Goal: Complete application form: Complete application form

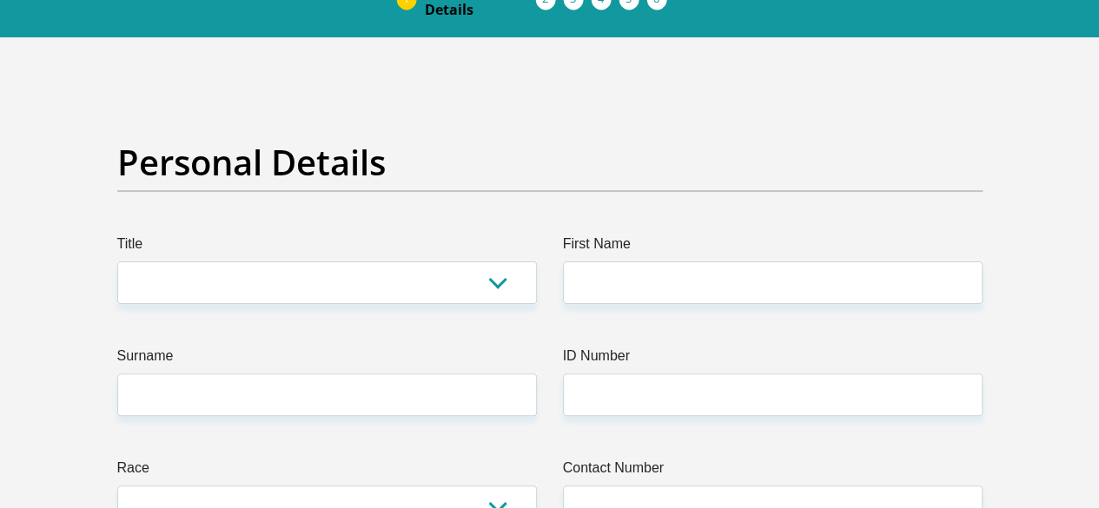
scroll to position [102, 0]
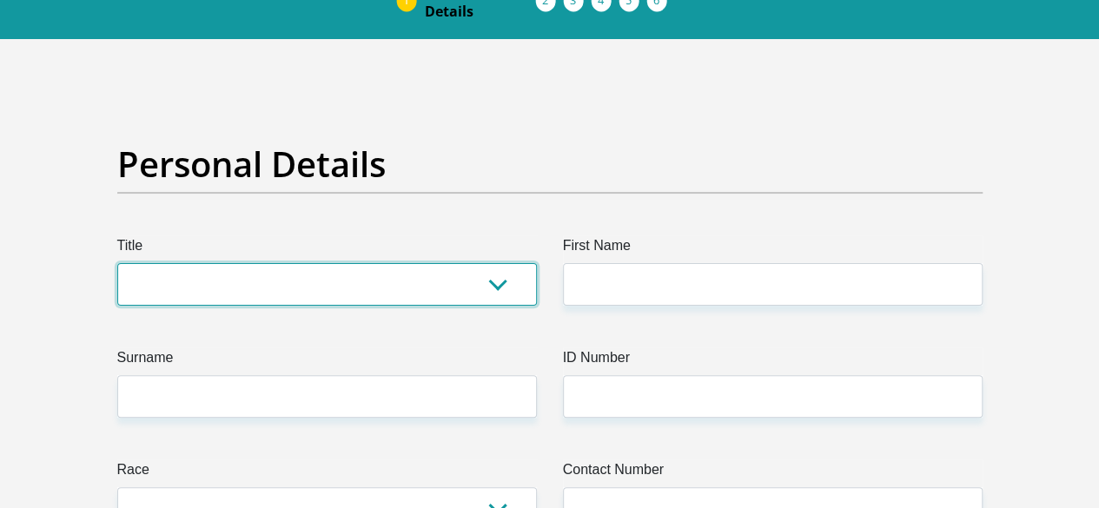
click at [301, 263] on select "Mr Ms Mrs Dr Other" at bounding box center [327, 284] width 420 height 43
select select "Mr"
click at [117, 263] on select "Mr Ms Mrs Dr Other" at bounding box center [327, 284] width 420 height 43
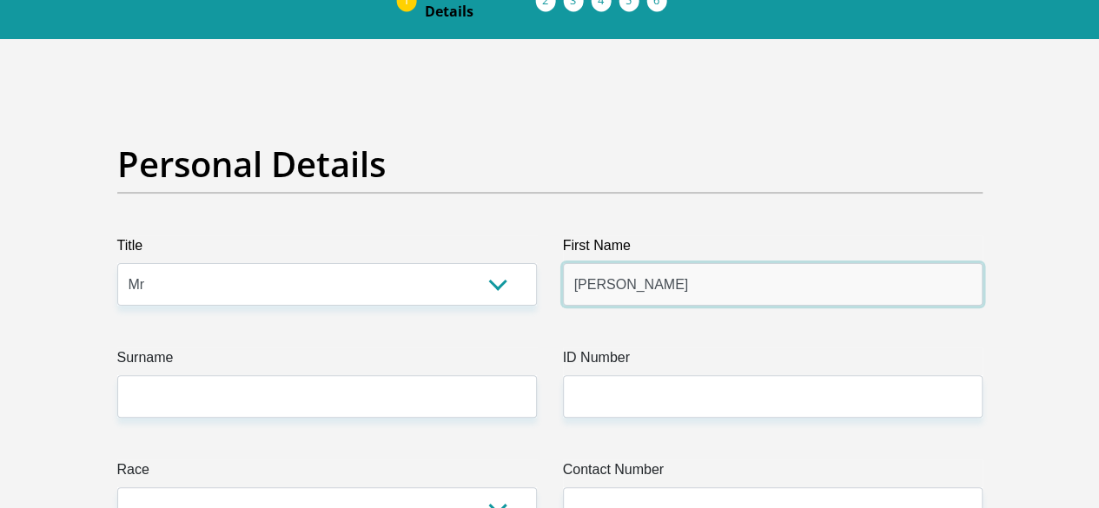
type input "jacobus"
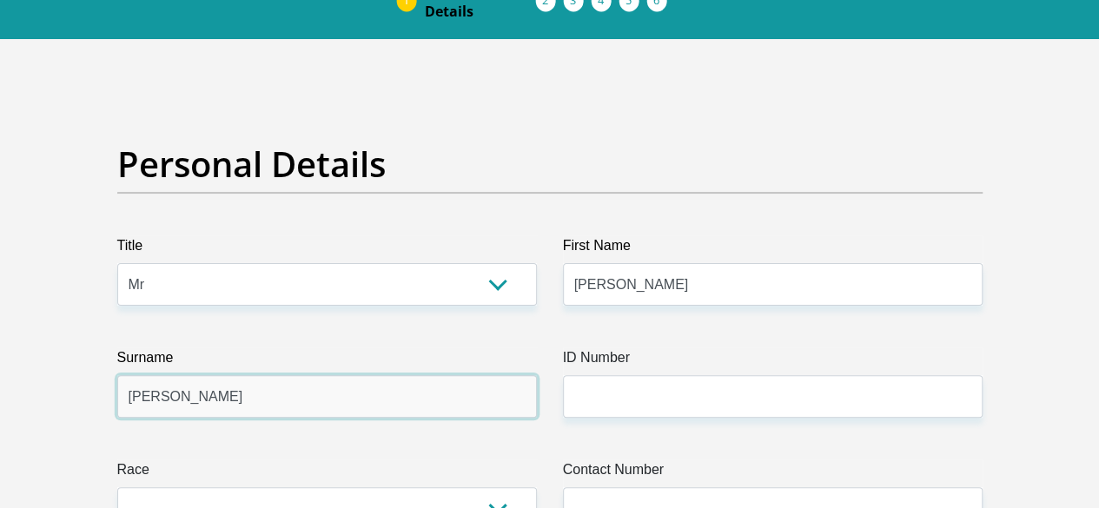
type input "Henning"
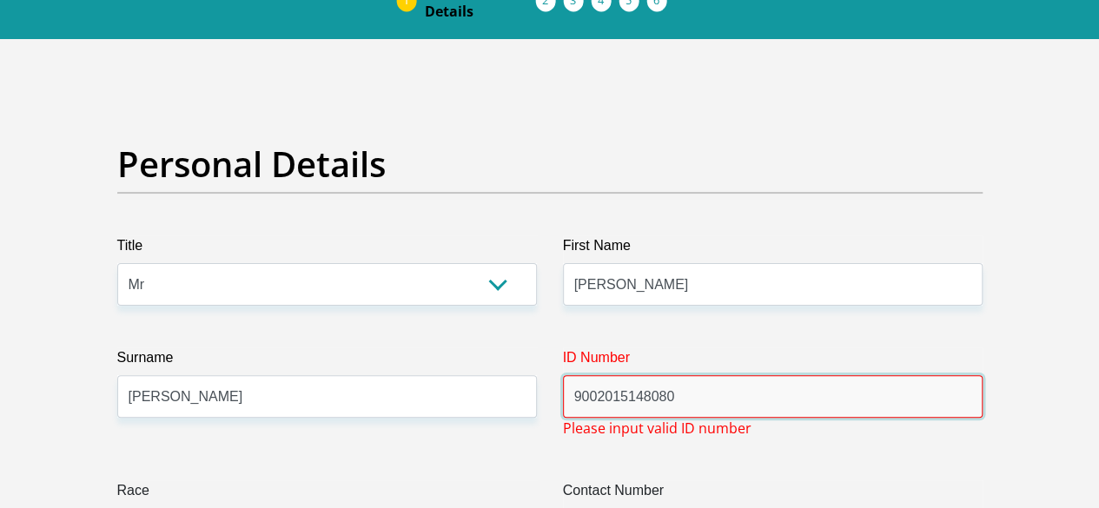
type input "9002015148080"
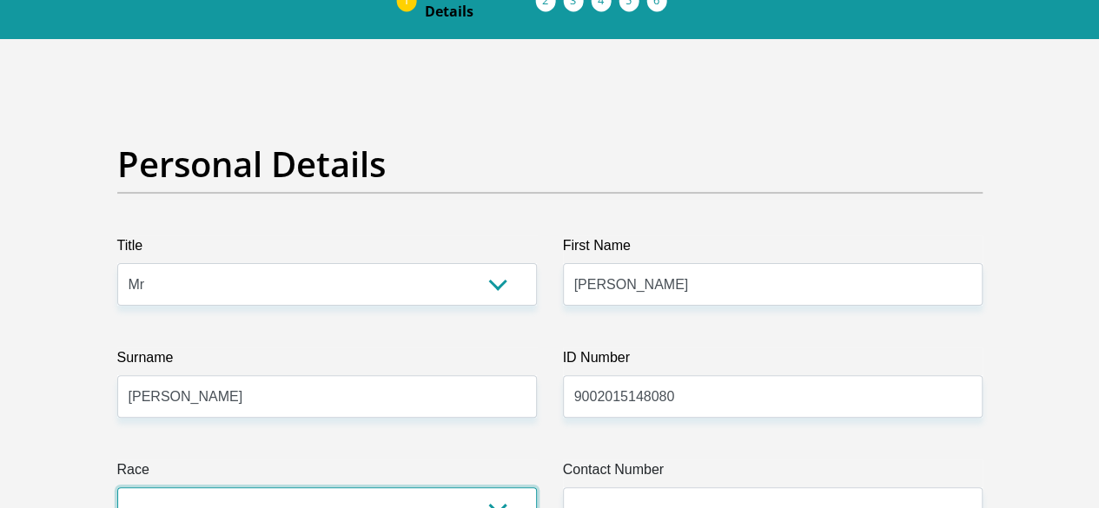
select select "4"
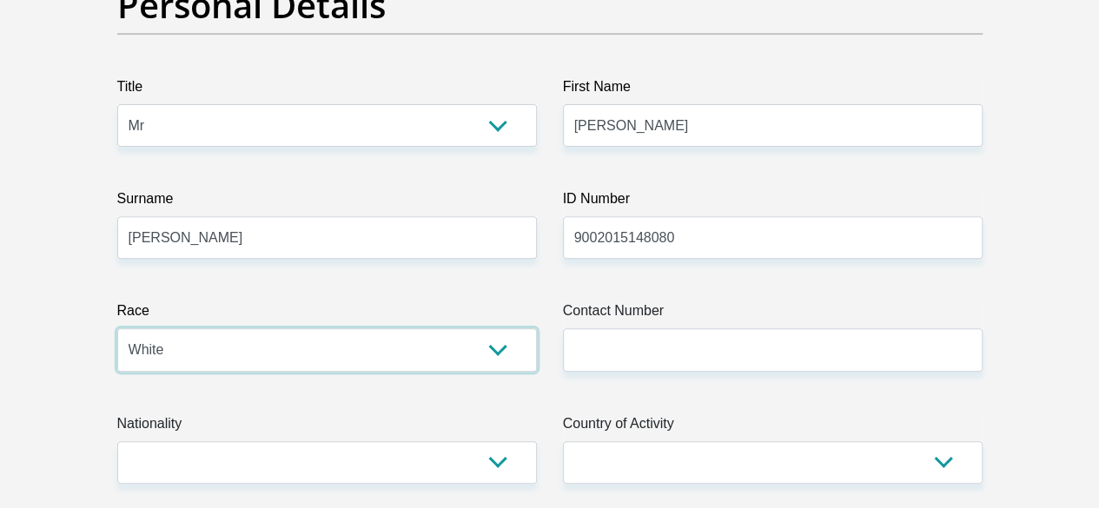
scroll to position [269, 0]
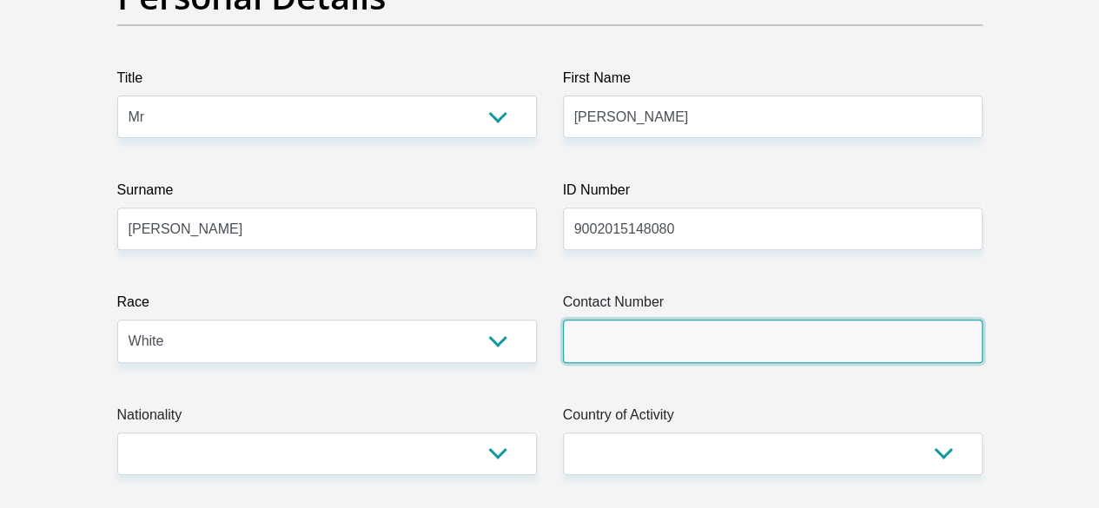
click at [587, 320] on input "Contact Number" at bounding box center [773, 341] width 420 height 43
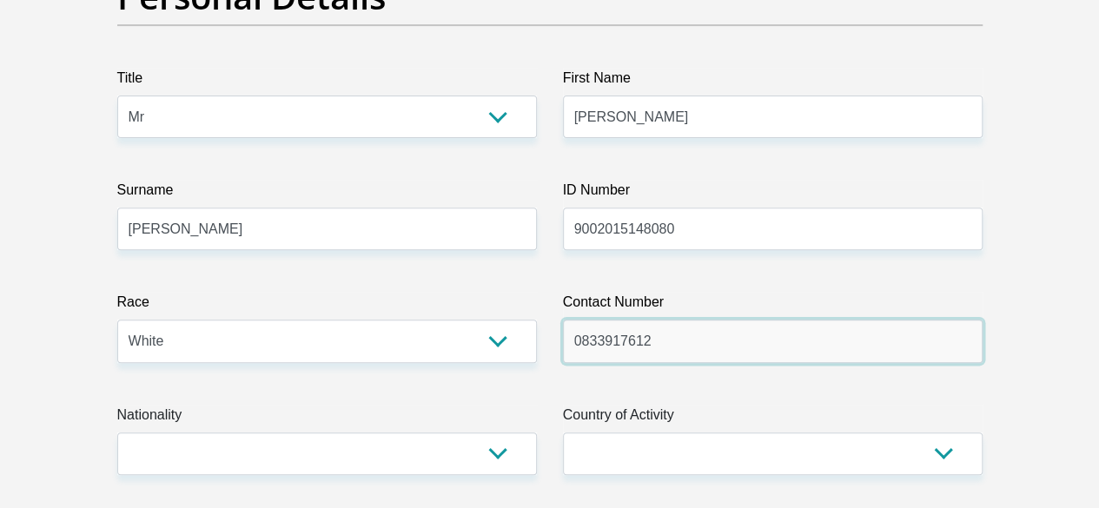
type input "0833917612"
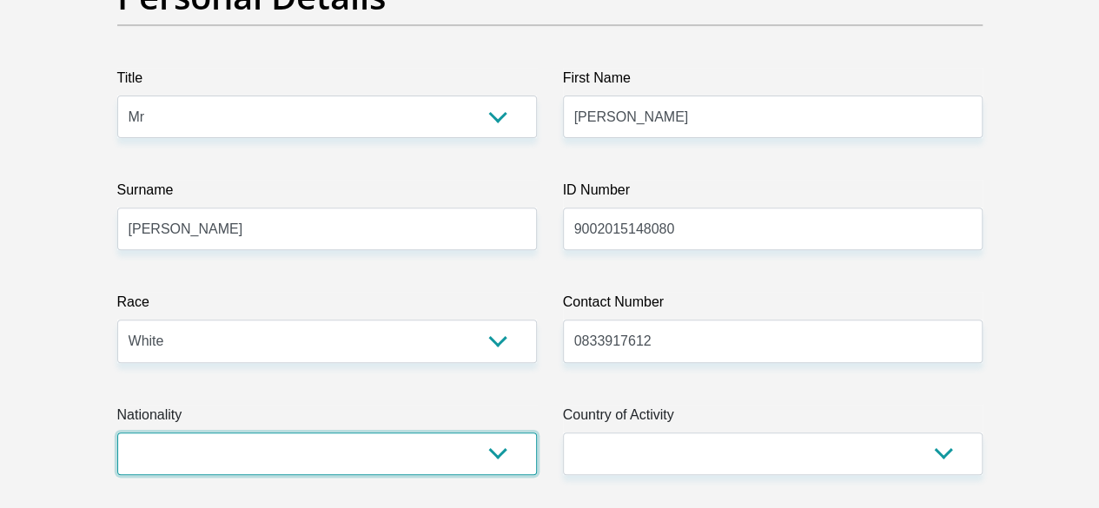
select select "ZAF"
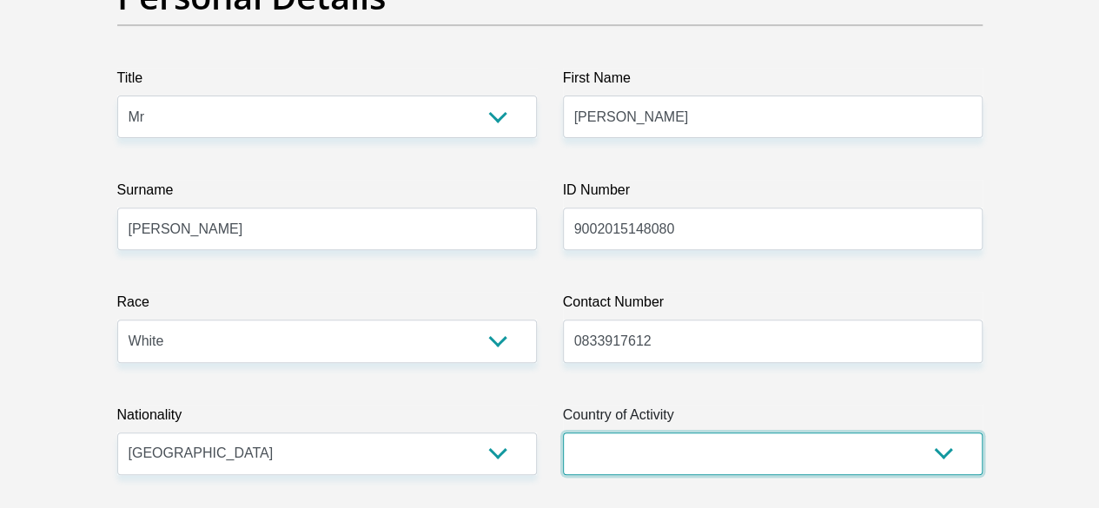
select select "ZAF"
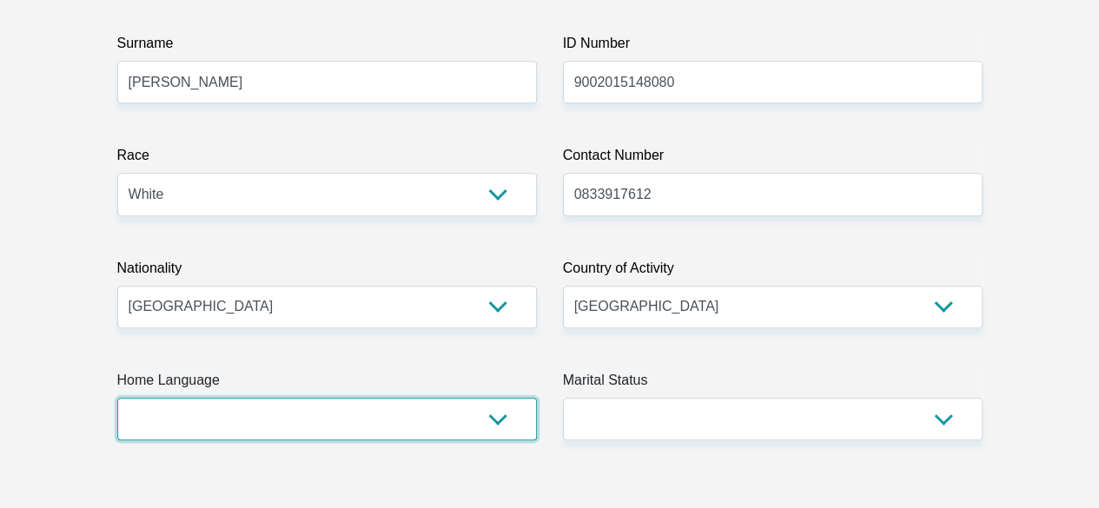
scroll to position [417, 0]
click at [392, 397] on select "Afrikaans English Sepedi South Ndebele Southern Sotho Swati Tsonga Tswana Venda…" at bounding box center [327, 418] width 420 height 43
select select "eng"
click at [117, 397] on select "Afrikaans English Sepedi South Ndebele Southern Sotho Swati Tsonga Tswana Venda…" at bounding box center [327, 418] width 420 height 43
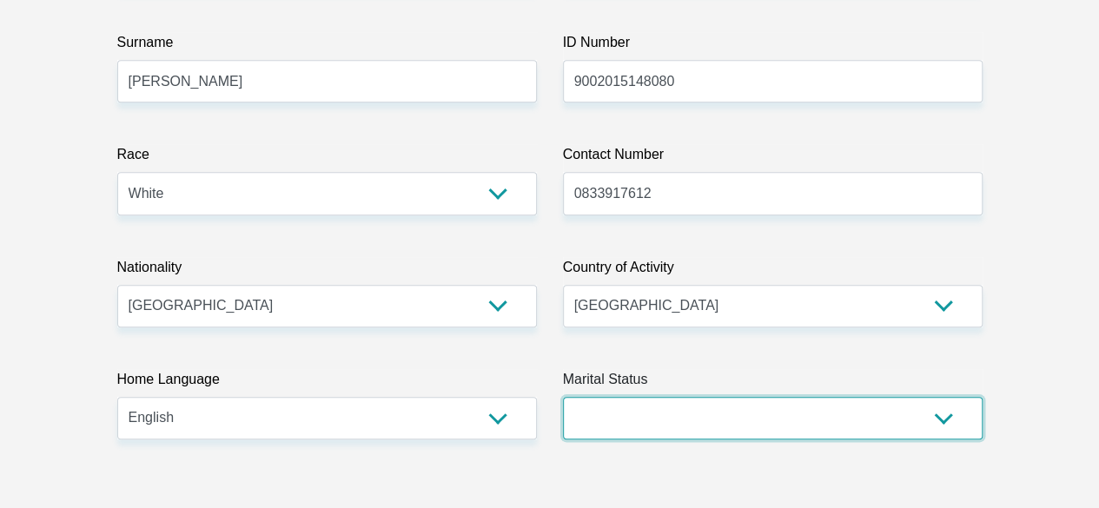
select select "2"
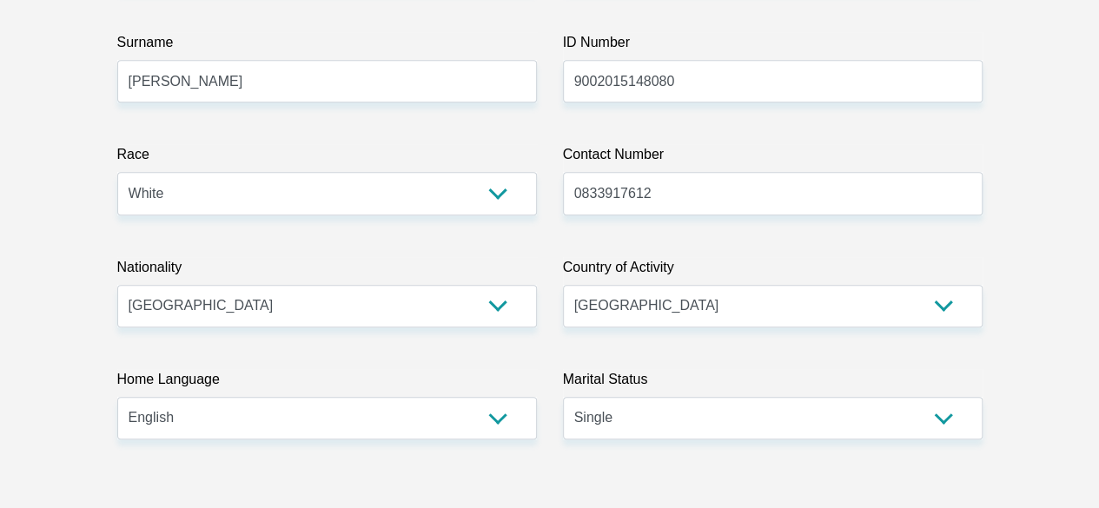
scroll to position [782, 0]
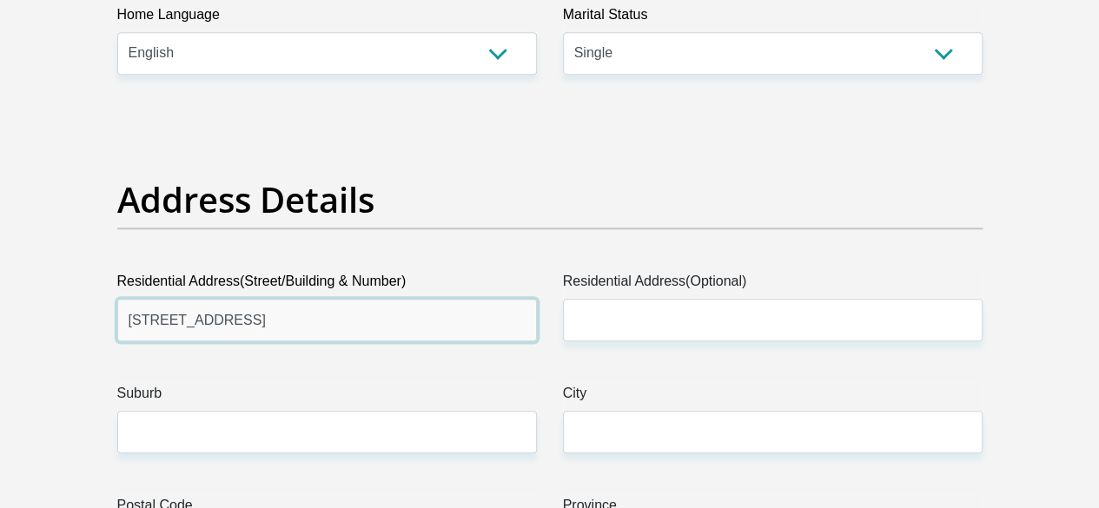
type input "24 9th Avenue"
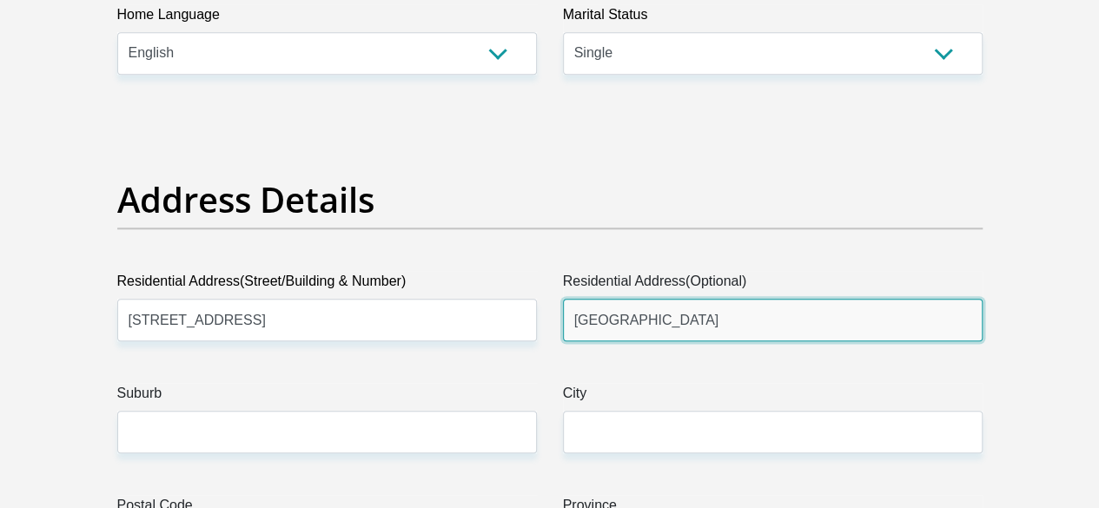
type input "Highlands North"
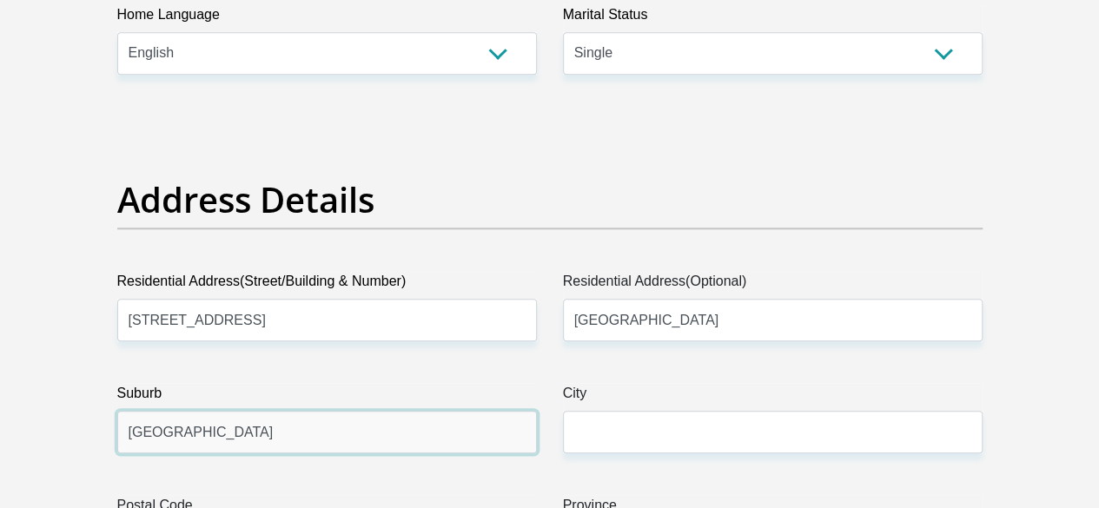
type input "Johannesburg"
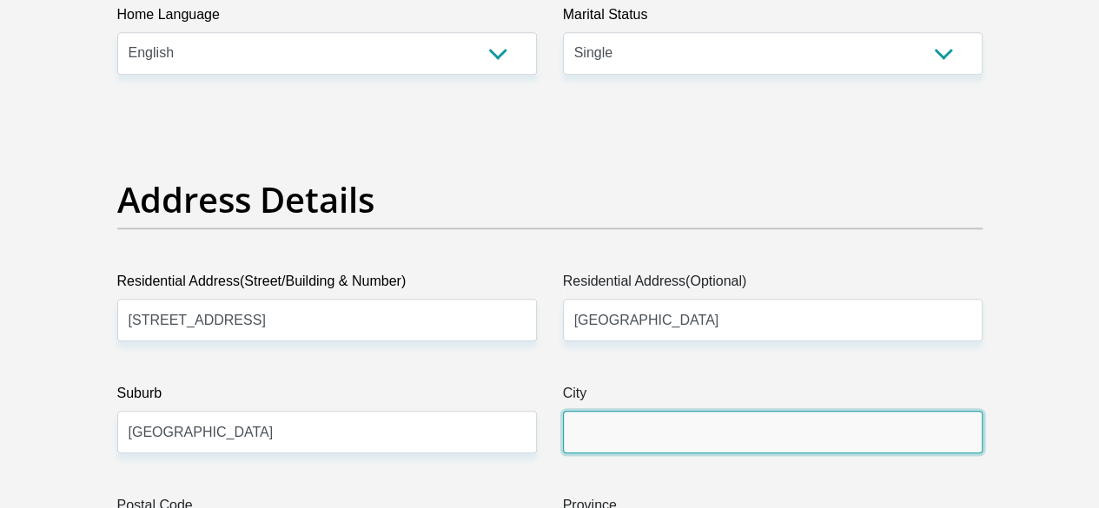
type input "j"
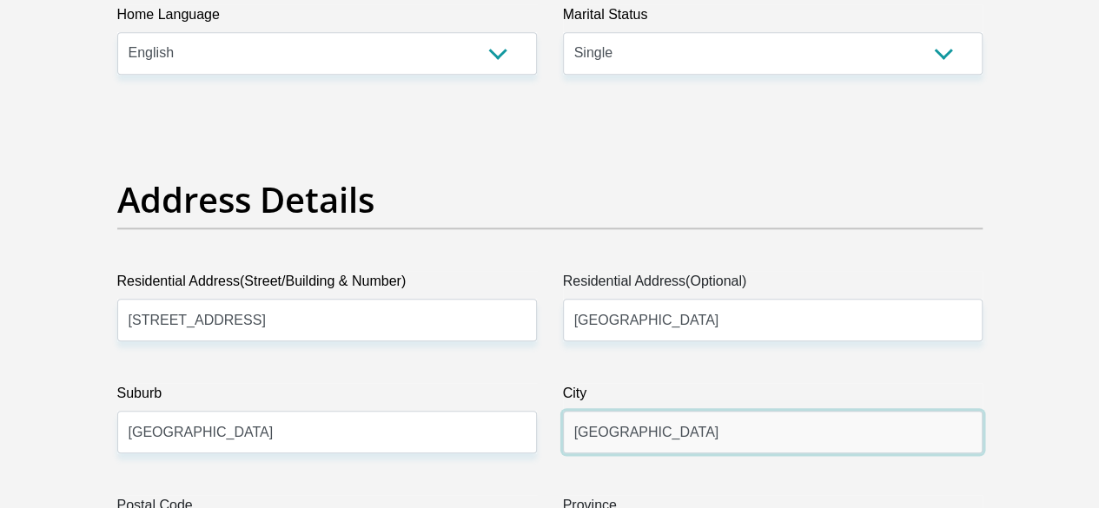
type input "Johannesburg"
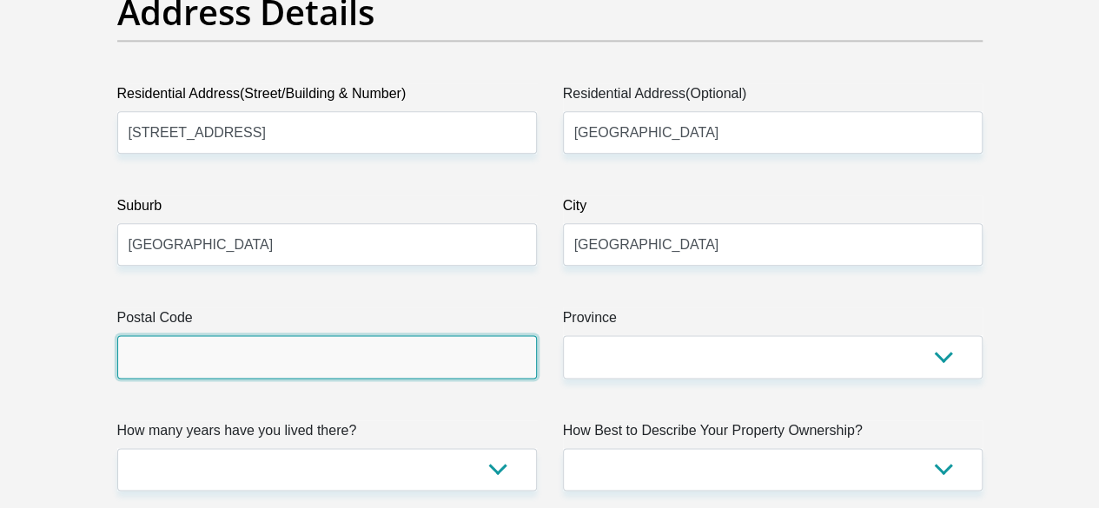
scroll to position [970, 0]
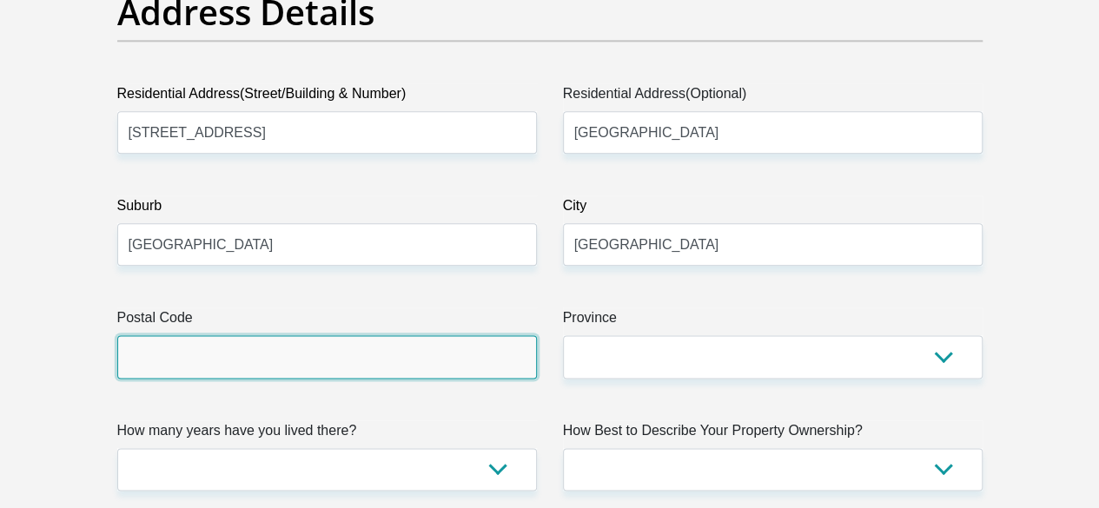
click at [374, 335] on input "Postal Code" at bounding box center [327, 356] width 420 height 43
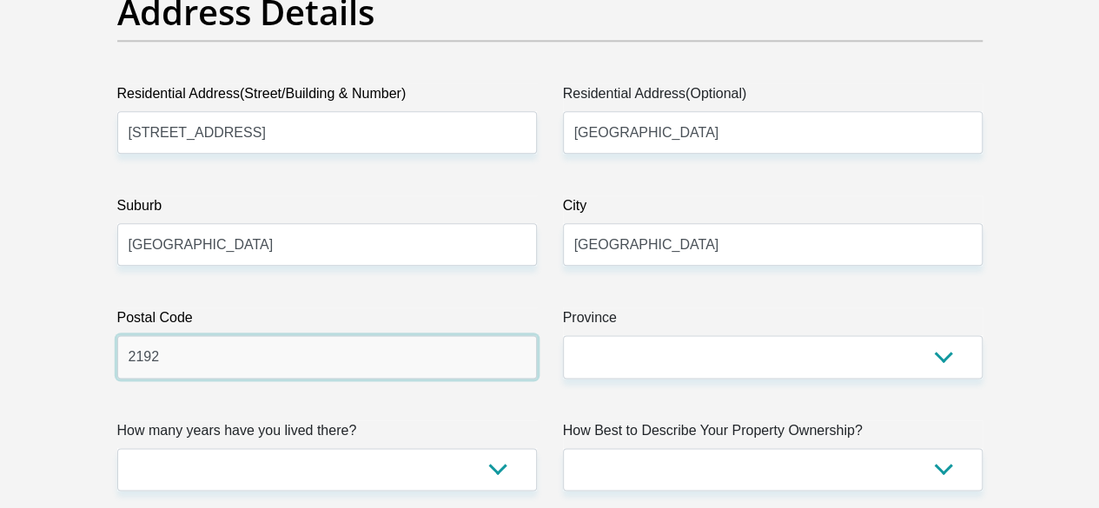
type input "2192"
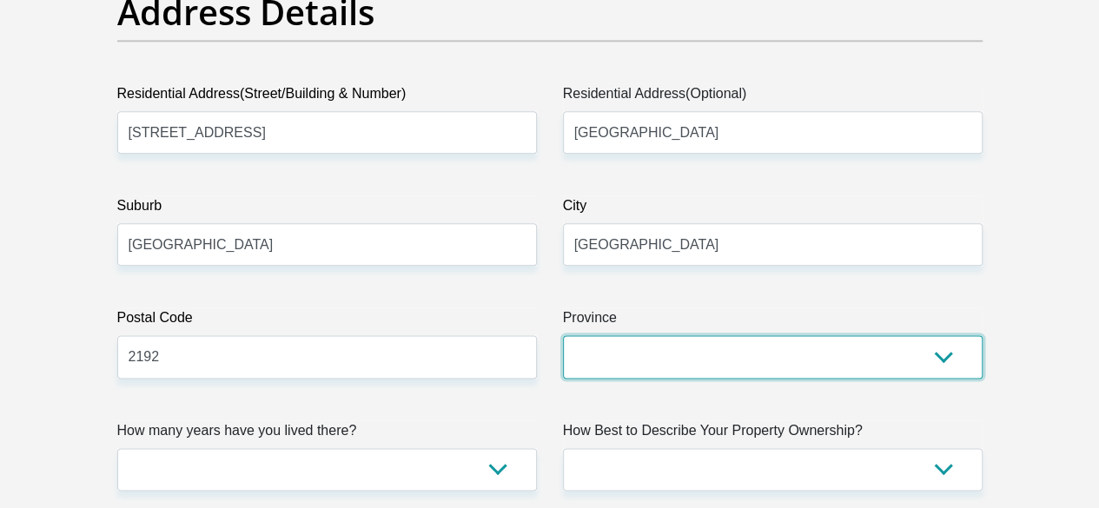
select select "Gauteng"
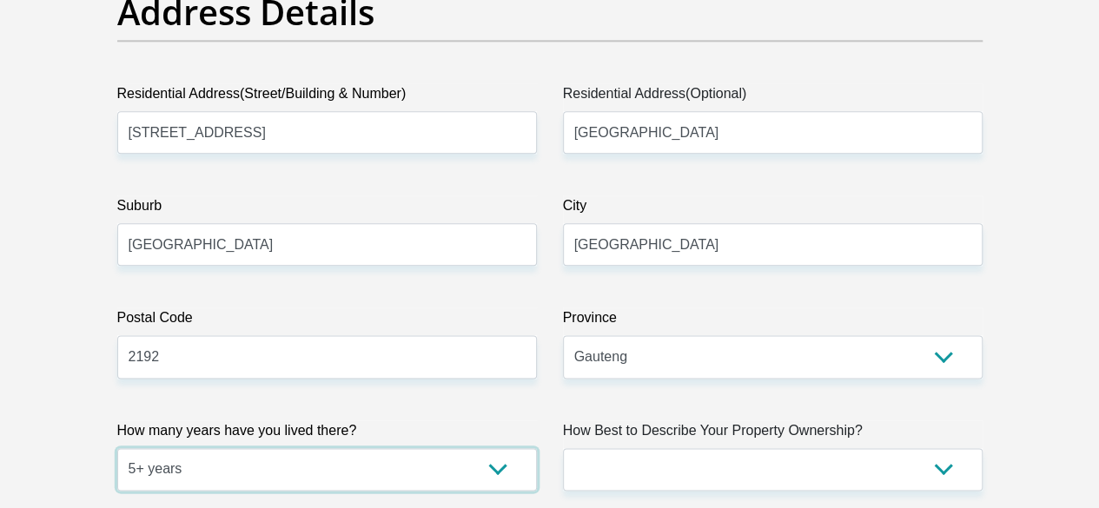
select select "4"
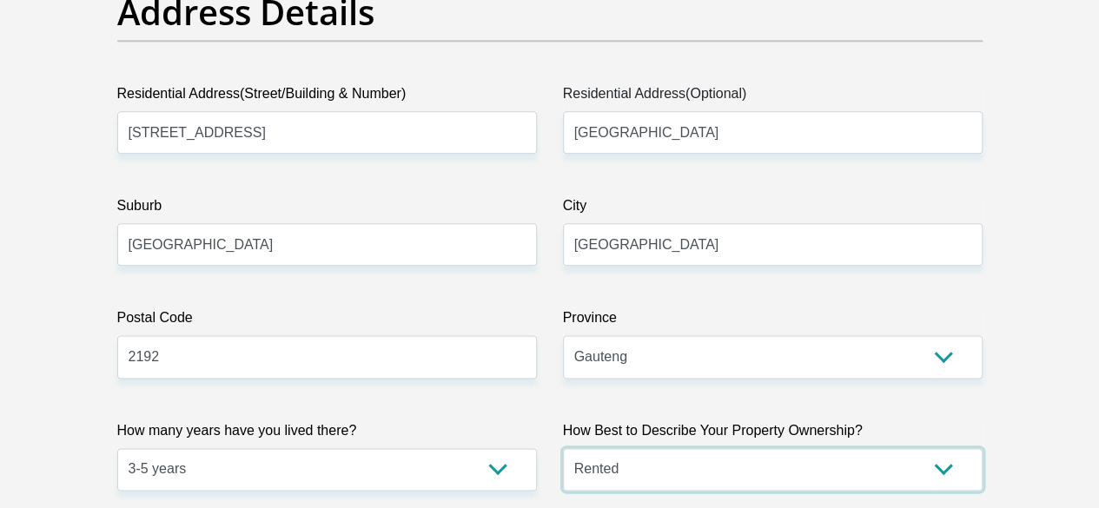
select select "Owned"
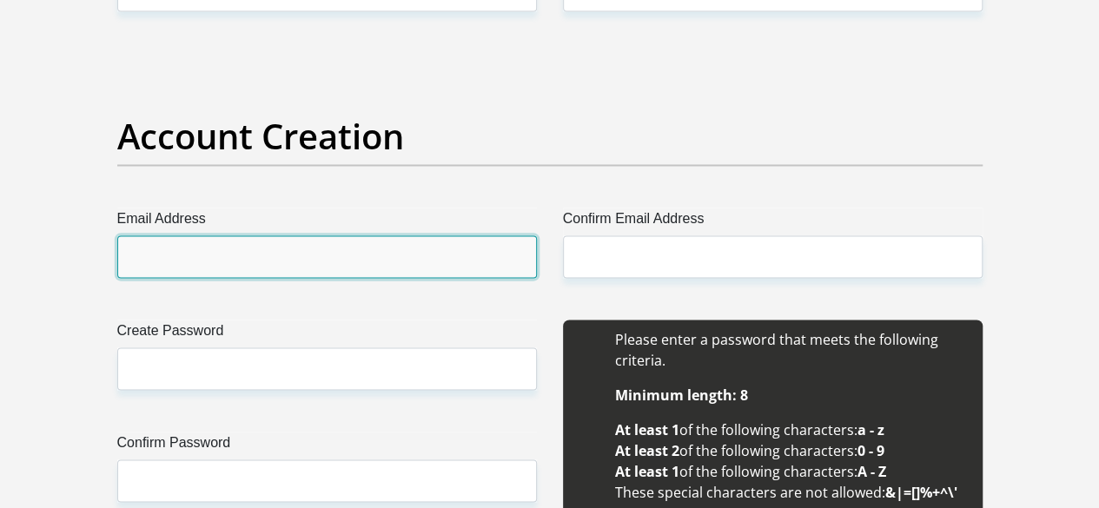
scroll to position [1456, 0]
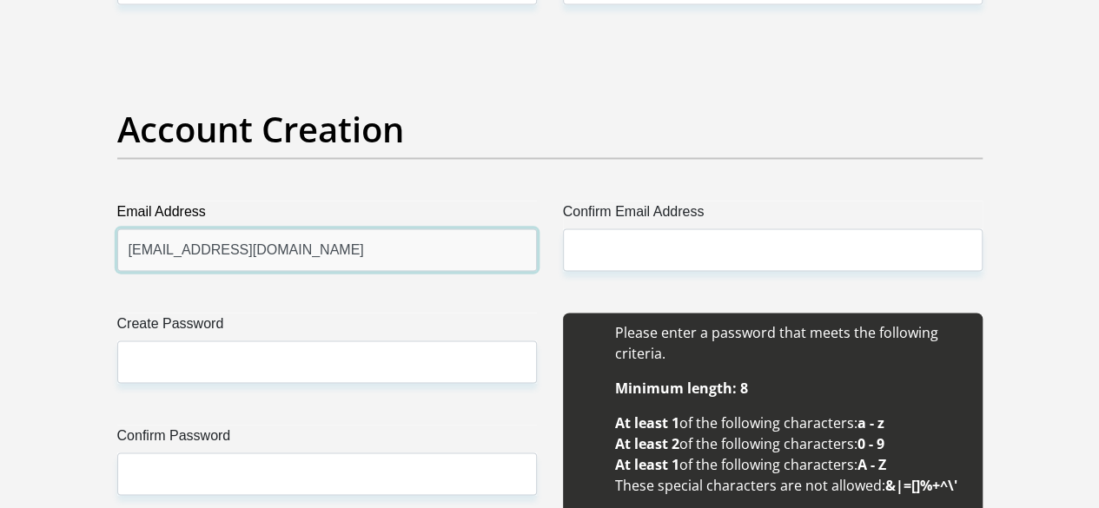
type input "jsjhenn@gmail.com"
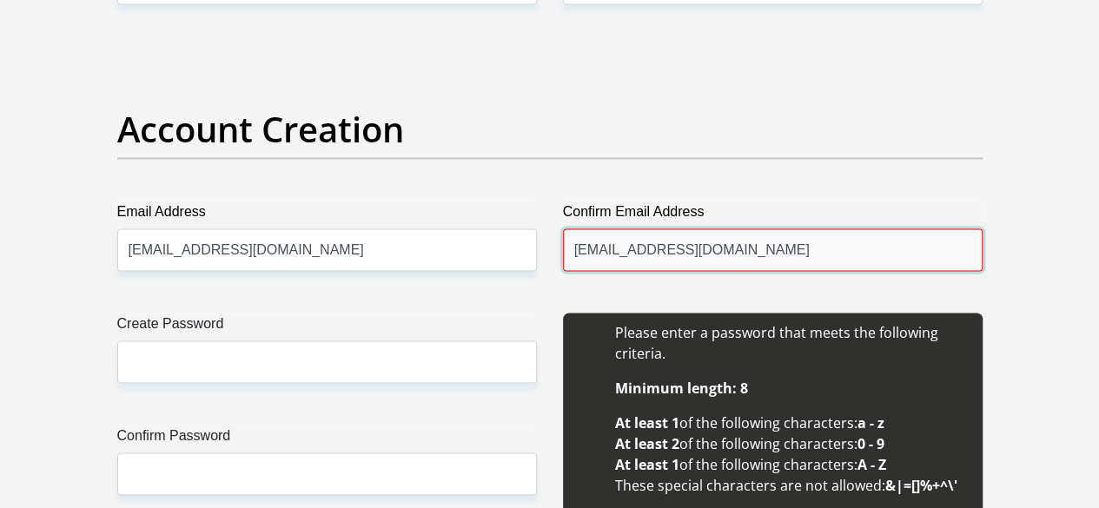
type input "jsjhenn@gmail.com"
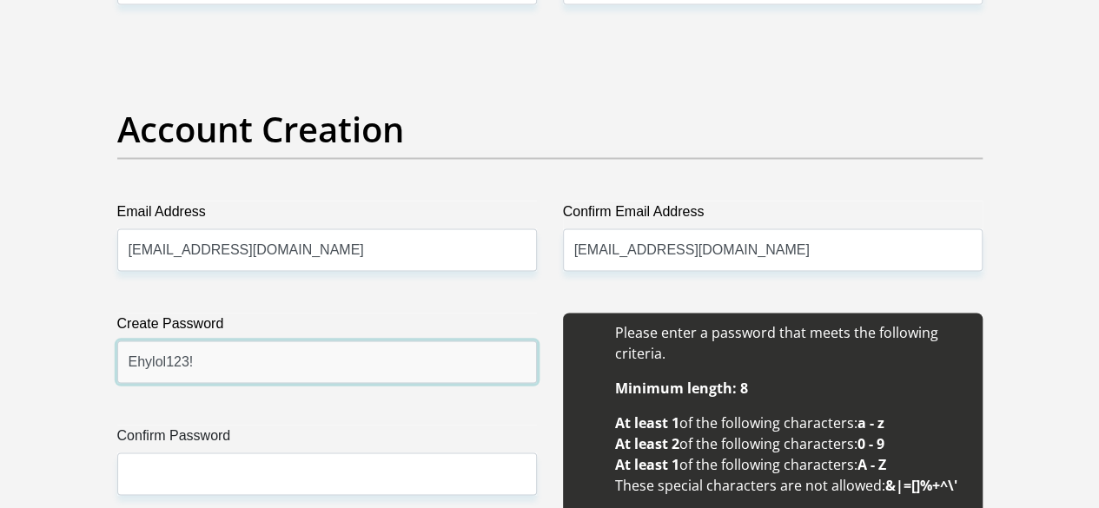
type input "Ehylol123!"
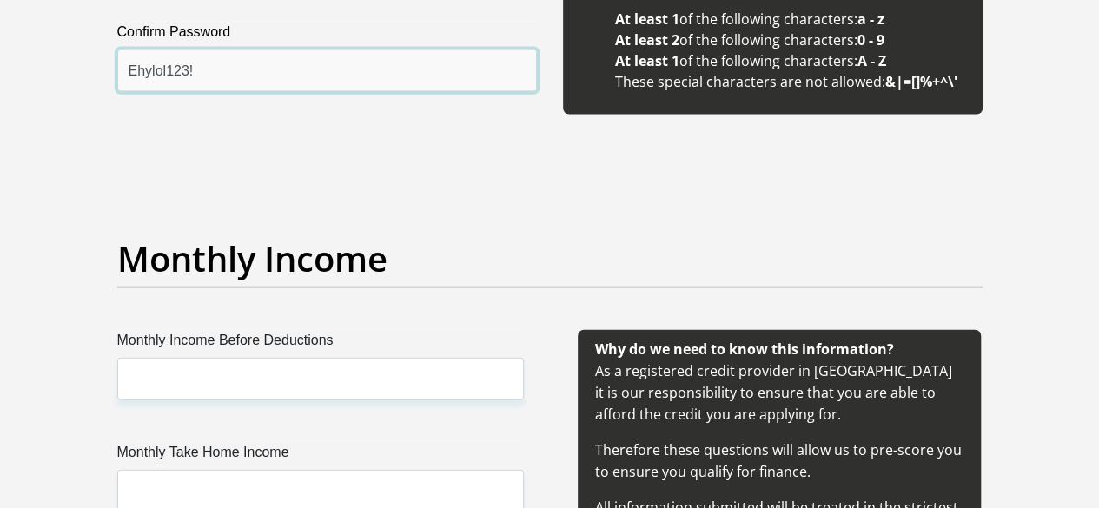
scroll to position [1867, 0]
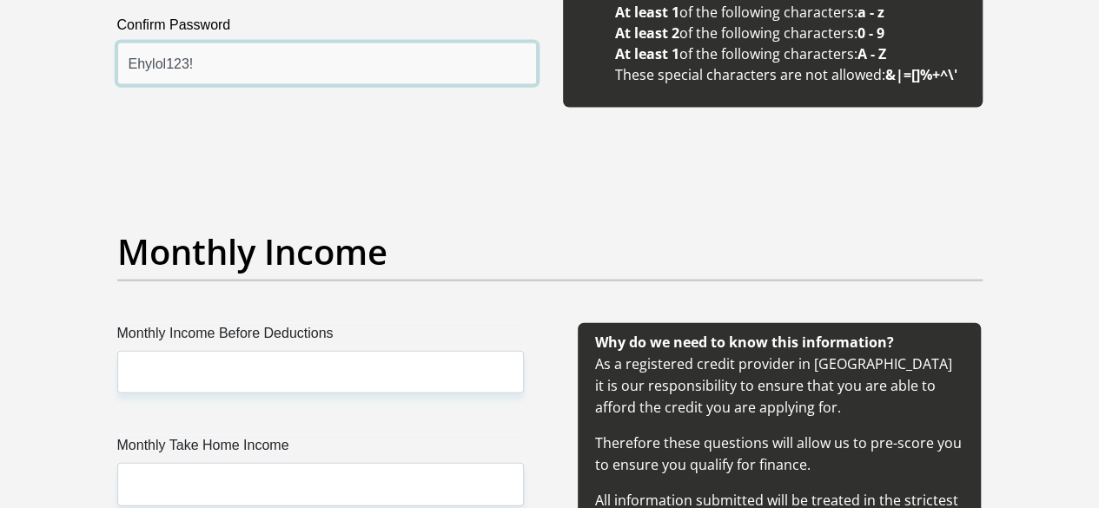
type input "Ehylol123!"
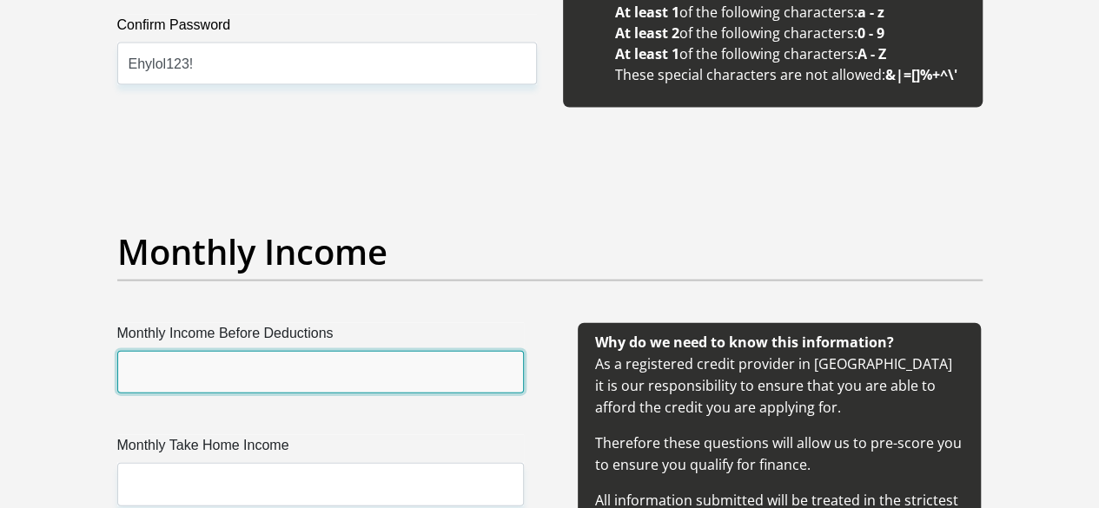
click at [367, 351] on input "Monthly Income Before Deductions" at bounding box center [320, 372] width 407 height 43
type input "90000"
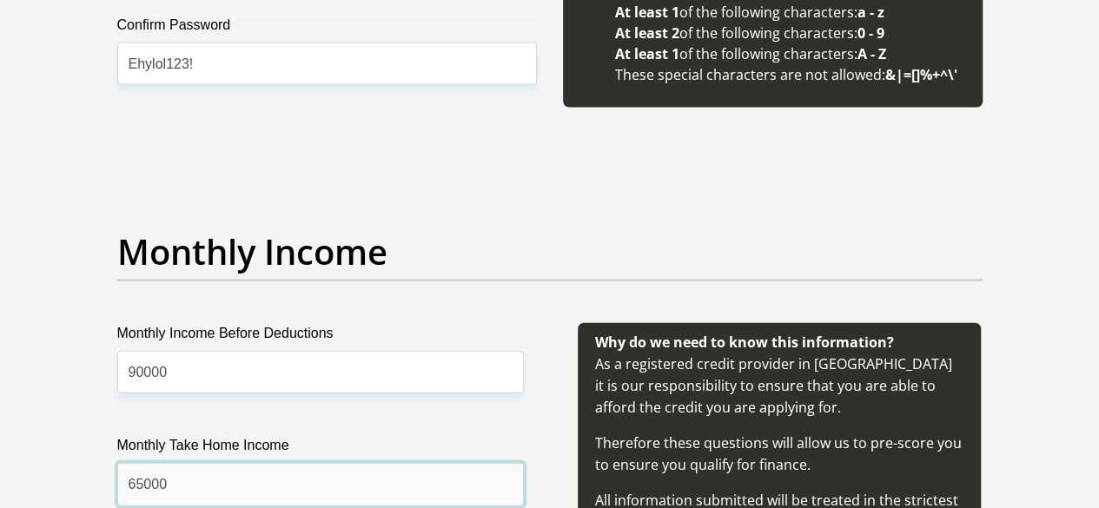
type input "65000"
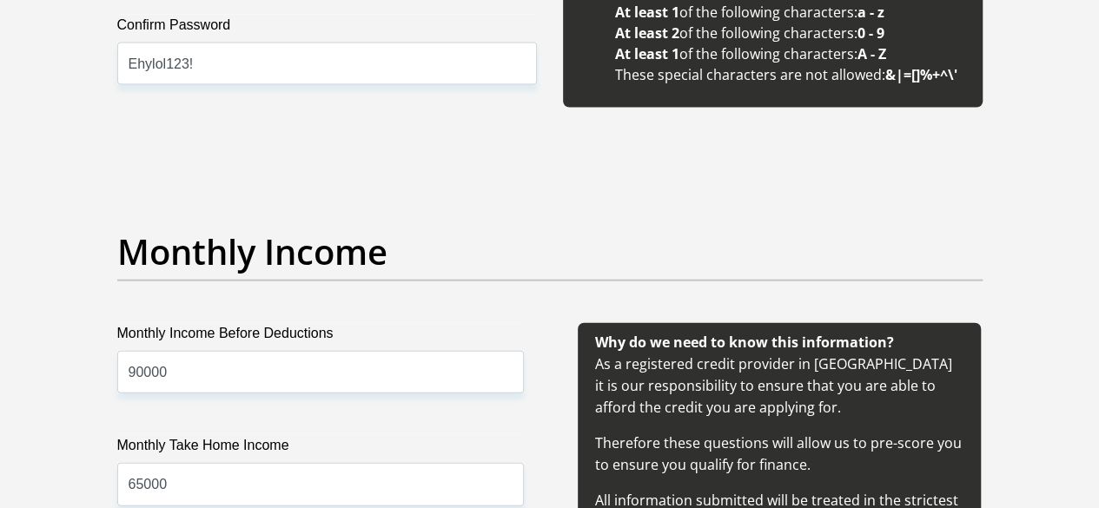
scroll to position [2143, 0]
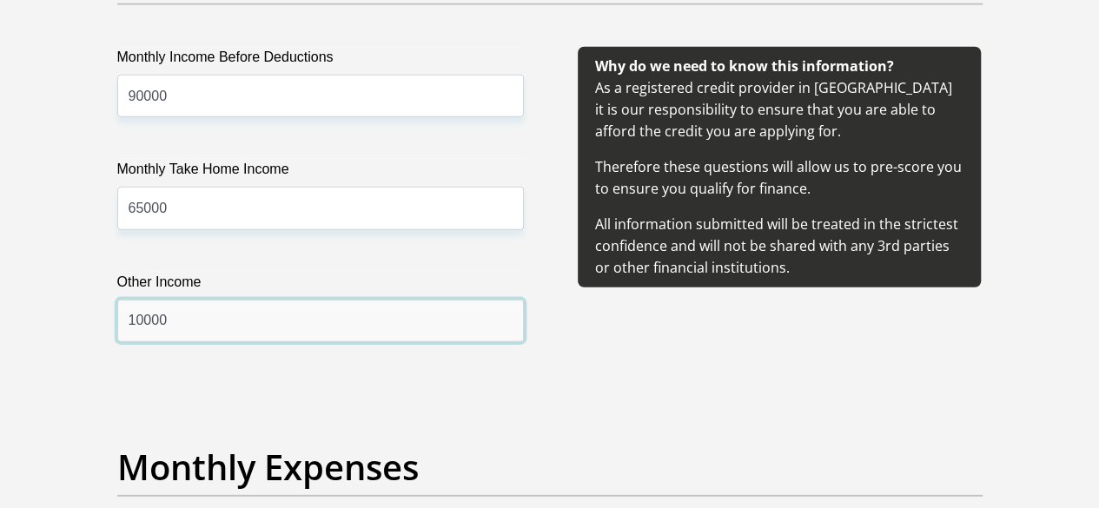
type input "10000"
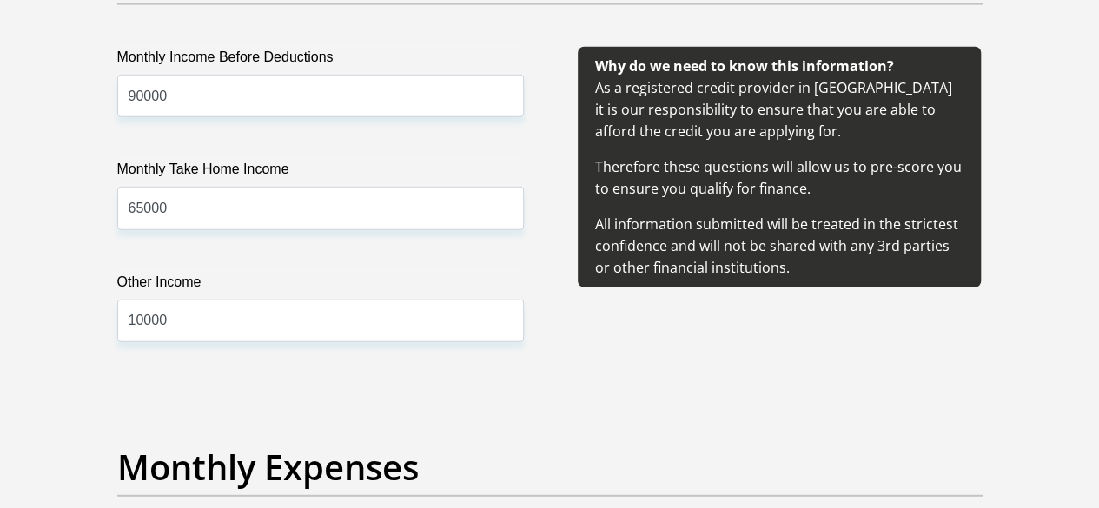
scroll to position [2176, 0]
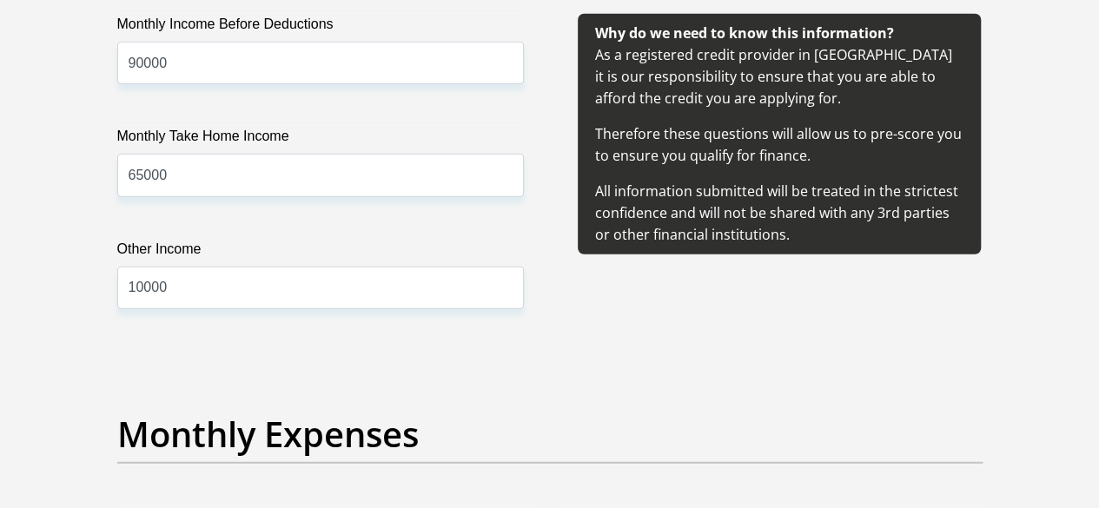
type input "20000"
type input "10000"
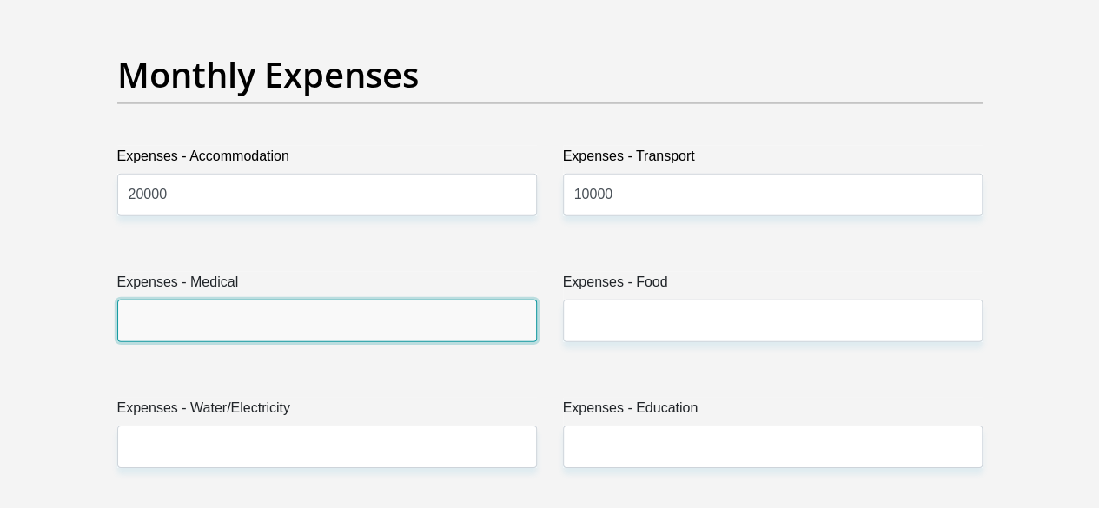
type input "5"
type input "4000"
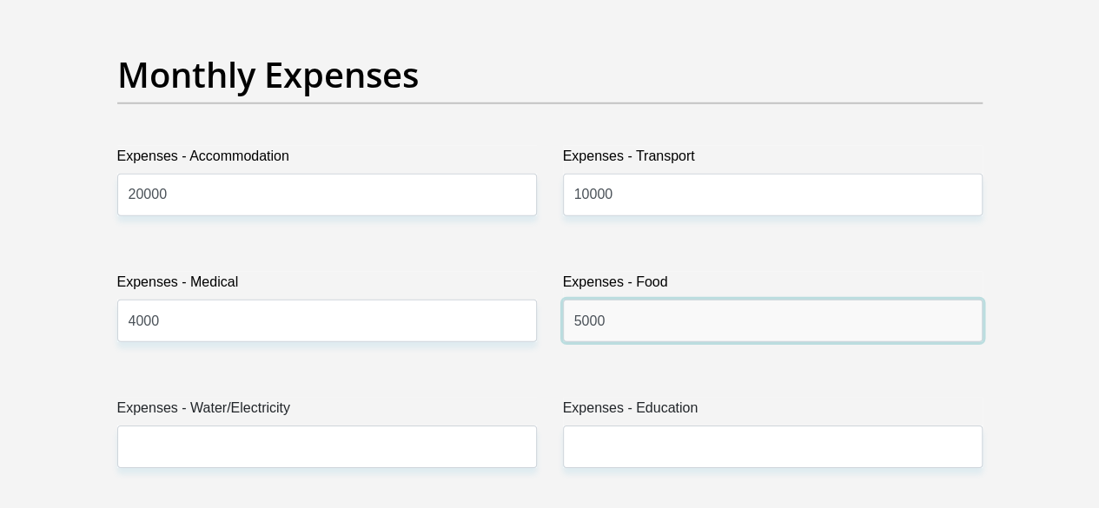
type input "5000"
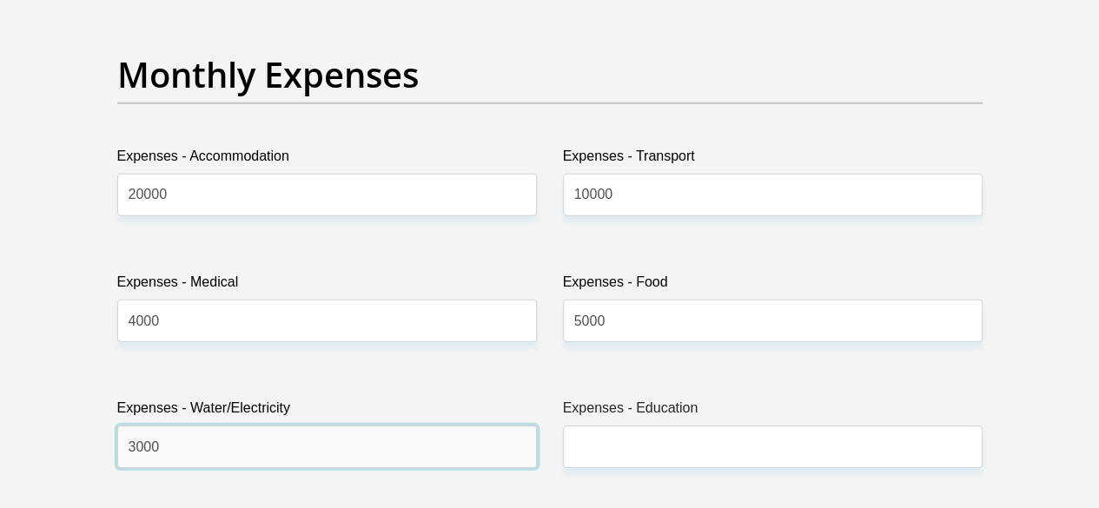
type input "3000"
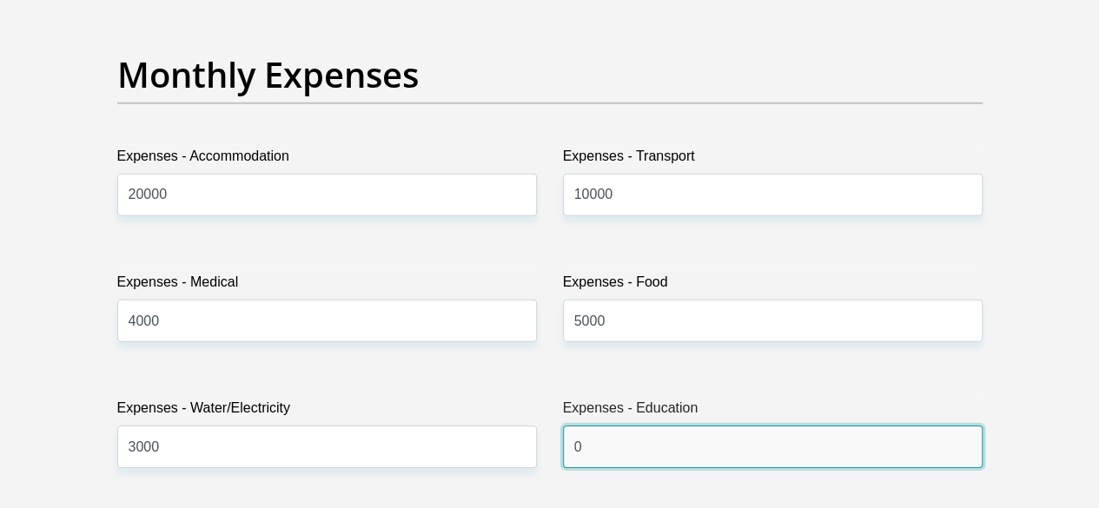
type input "0"
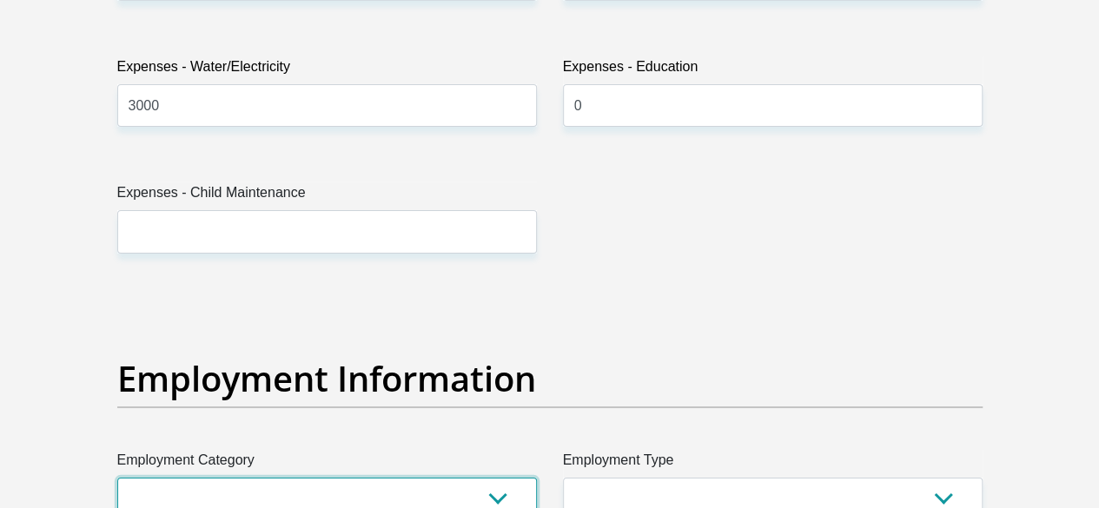
scroll to position [2876, 0]
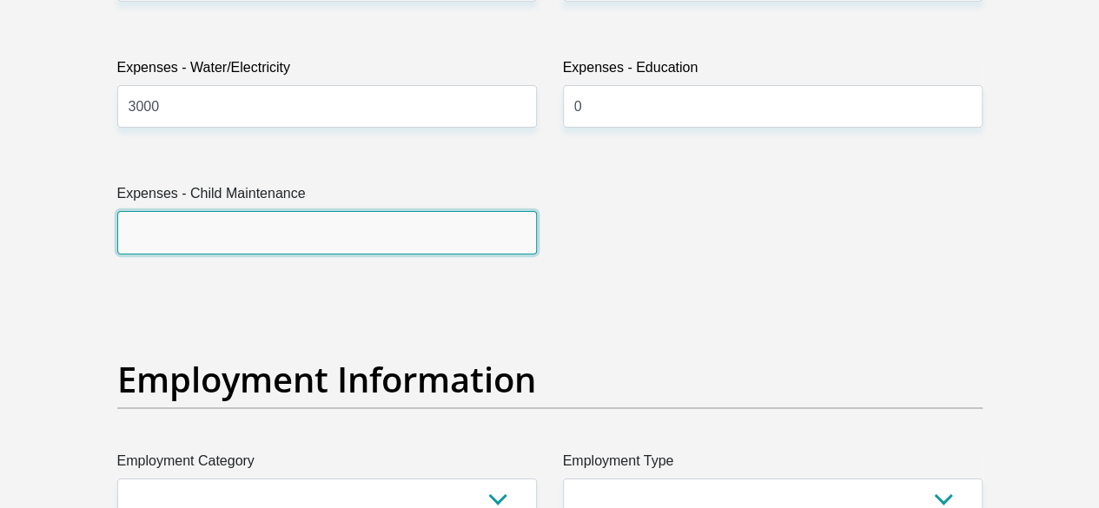
click at [288, 211] on input "Expenses - Child Maintenance" at bounding box center [327, 232] width 420 height 43
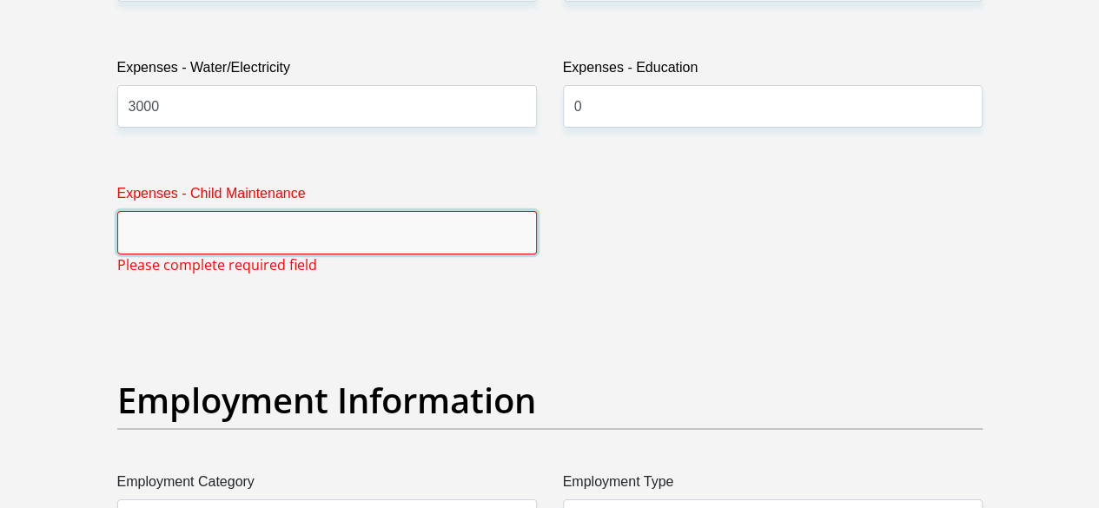
click at [288, 211] on input "Expenses - Child Maintenance" at bounding box center [327, 232] width 420 height 43
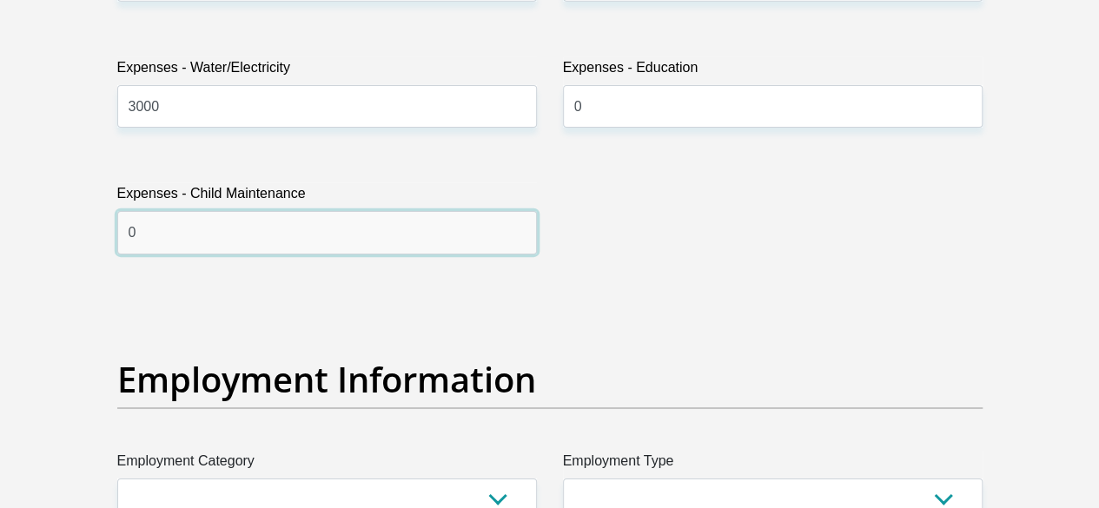
type input "0"
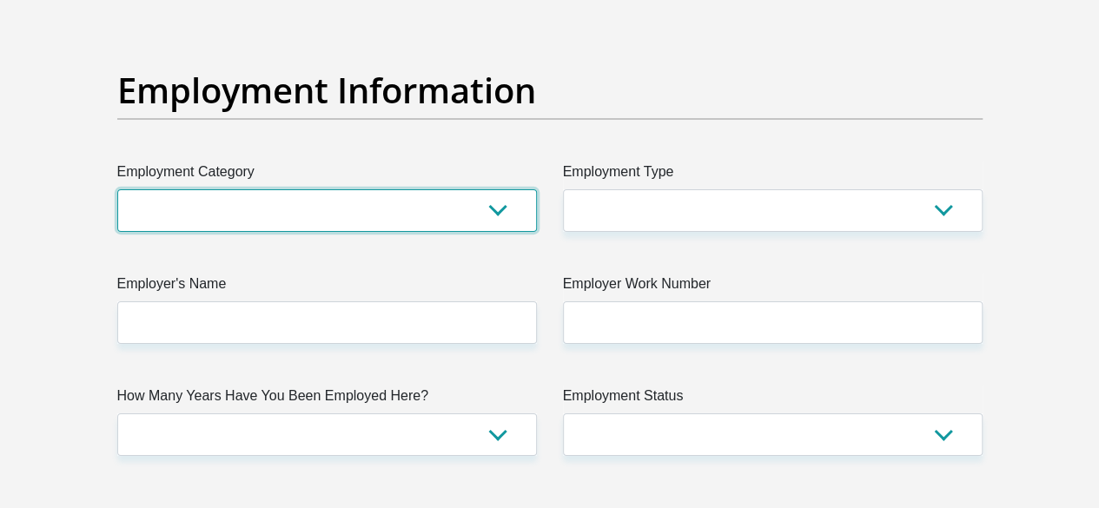
scroll to position [3168, 0]
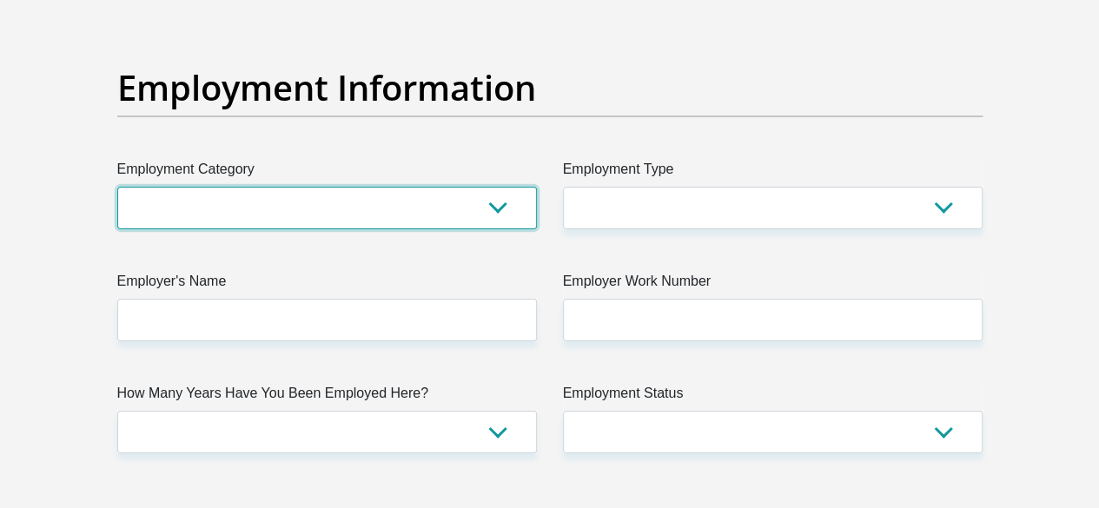
click at [289, 187] on select "AGRICULTURE ALCOHOL & TOBACCO CONSTRUCTION MATERIALS METALLURGY EQUIPMENT FOR R…" at bounding box center [327, 208] width 420 height 43
select select "6"
click at [117, 187] on select "AGRICULTURE ALCOHOL & TOBACCO CONSTRUCTION MATERIALS METALLURGY EQUIPMENT FOR R…" at bounding box center [327, 208] width 420 height 43
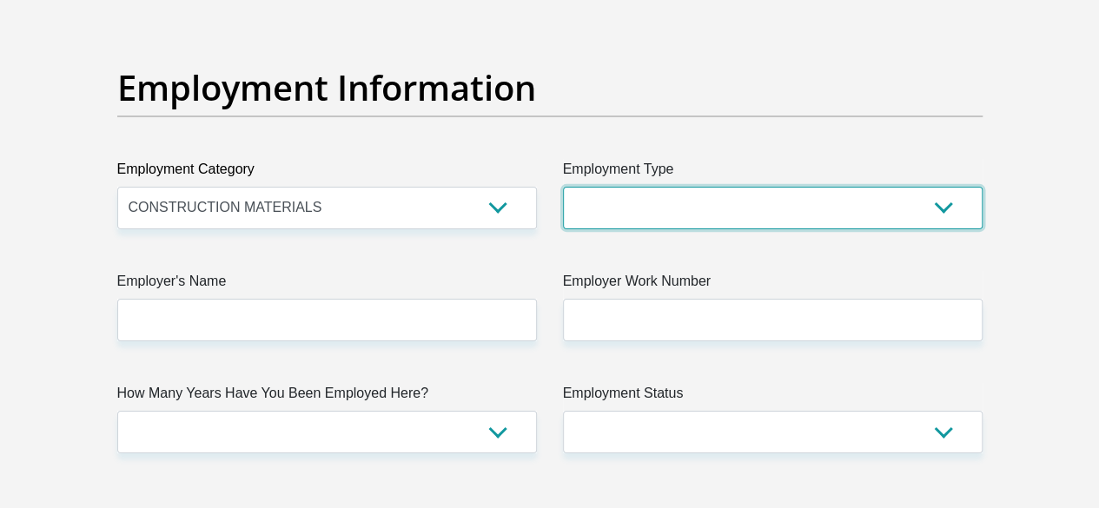
click at [720, 187] on select "College/Lecturer Craft Seller Creative Driver Executive Farmer Forces - Non Com…" at bounding box center [773, 208] width 420 height 43
select select "Manager"
click at [563, 187] on select "College/Lecturer Craft Seller Creative Driver Executive Farmer Forces - Non Com…" at bounding box center [773, 208] width 420 height 43
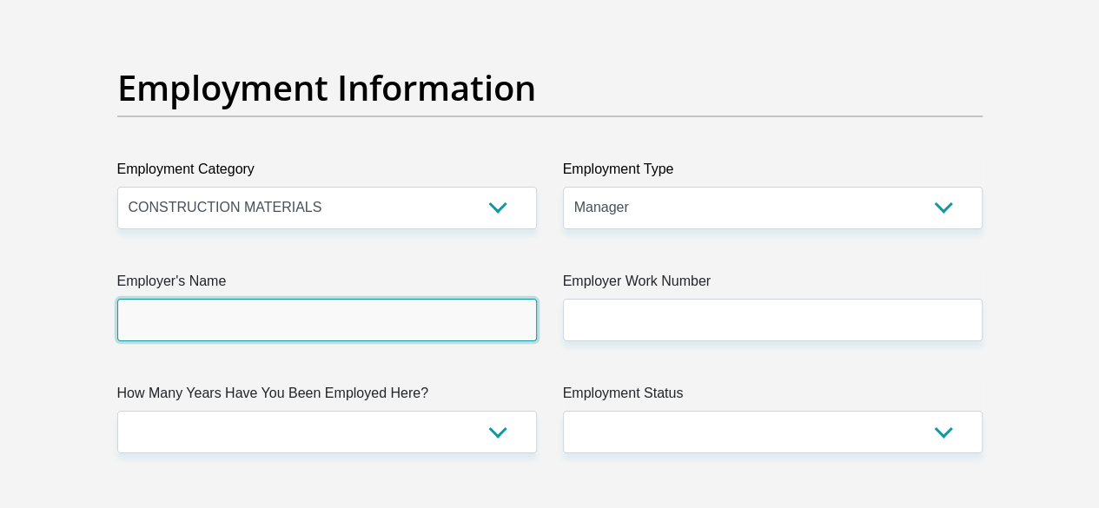
click at [424, 299] on input "Employer's Name" at bounding box center [327, 320] width 420 height 43
type input "Vharanani"
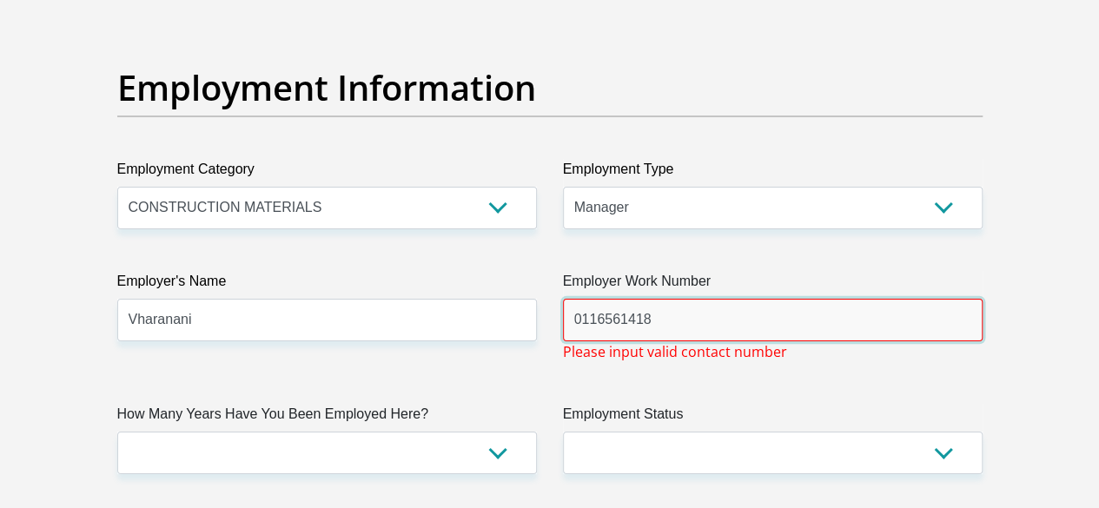
type input "0116561418"
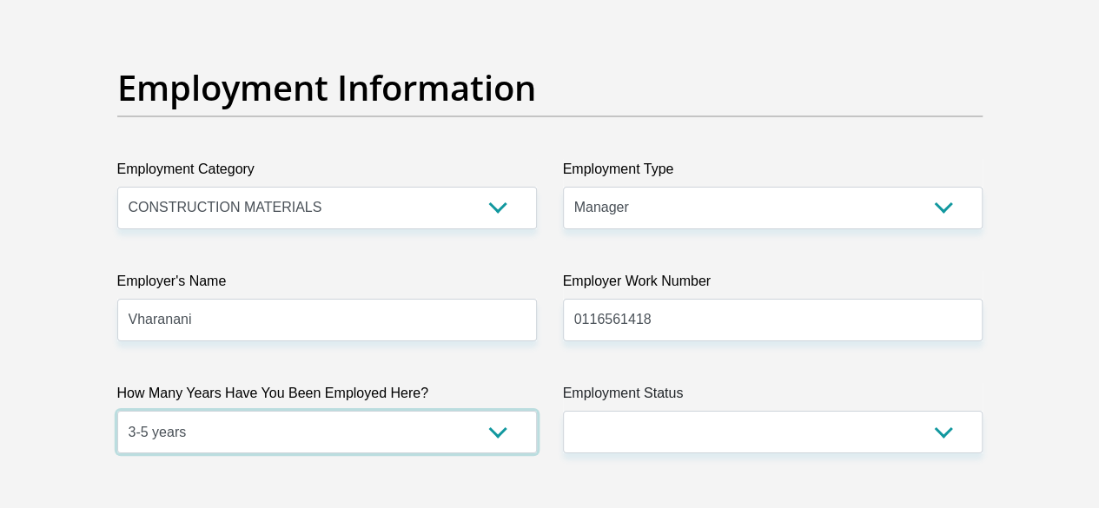
select select "24"
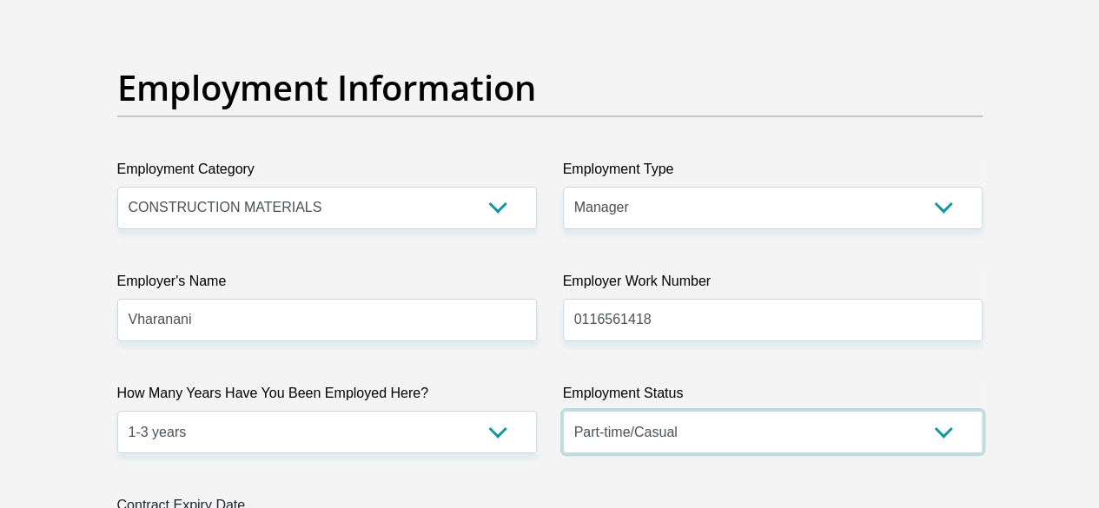
select select "1"
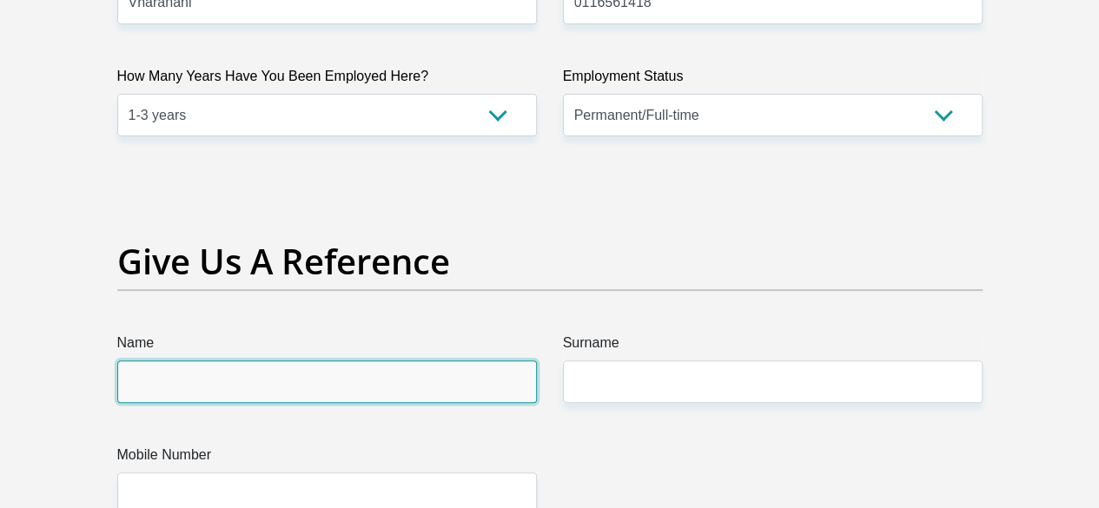
scroll to position [3485, 0]
type input "T"
type input "n"
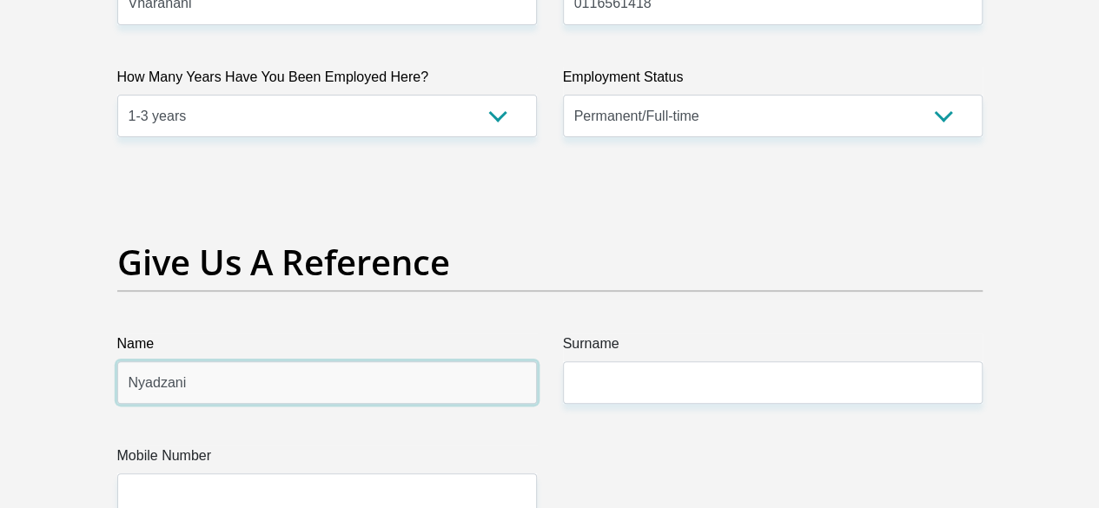
type input "Nyadzani"
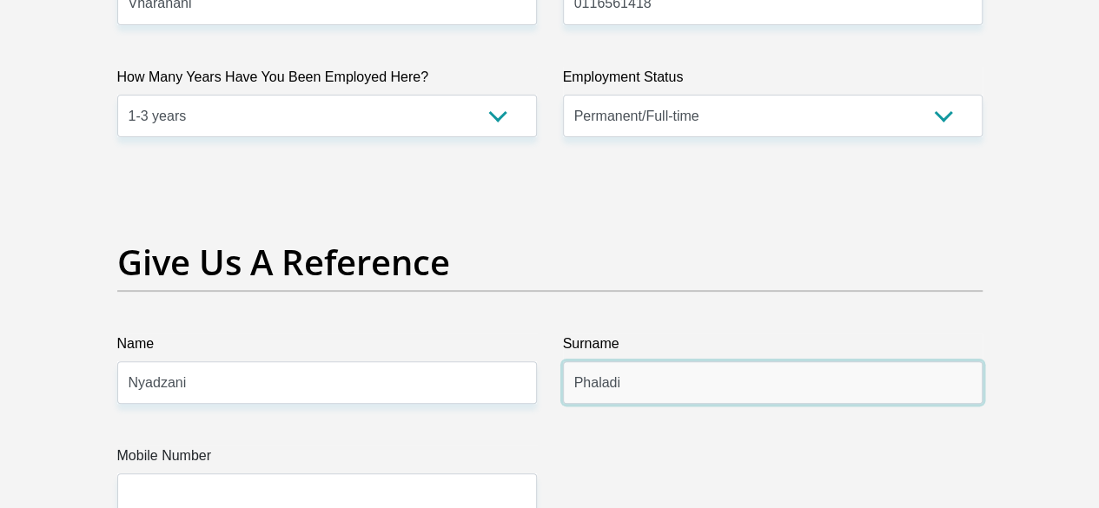
type input "Phaladi"
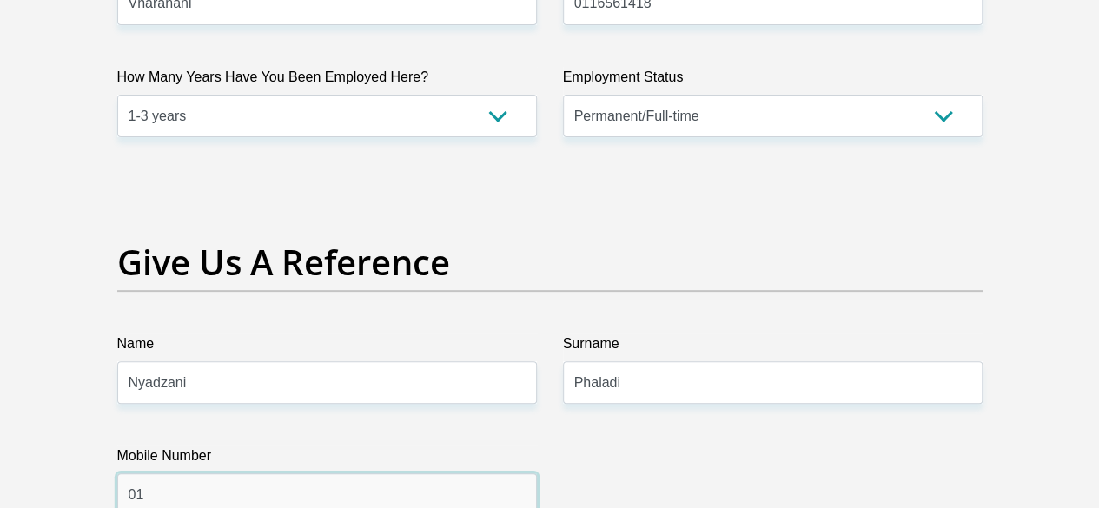
type input "0"
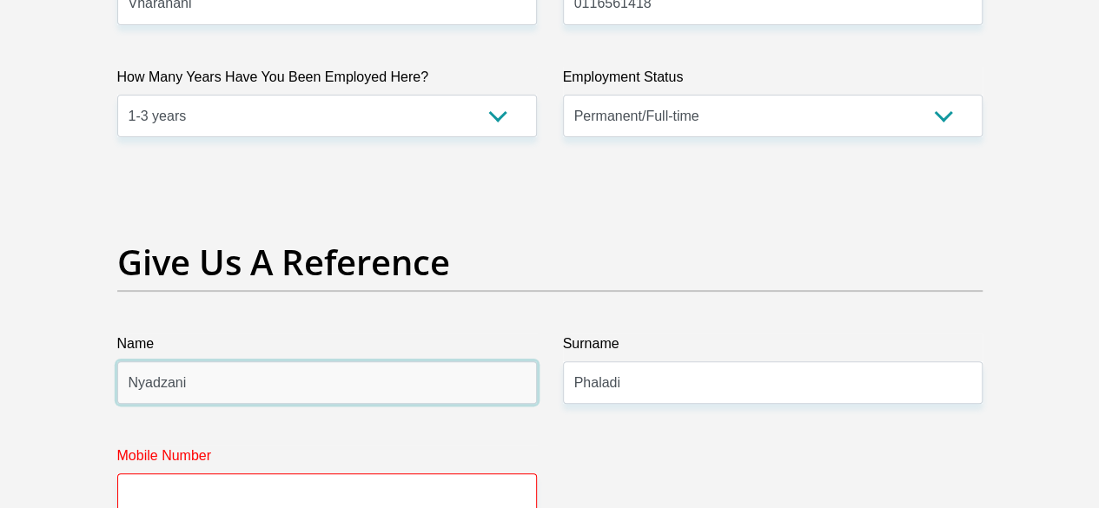
click at [395, 361] on input "Nyadzani" at bounding box center [327, 382] width 420 height 43
type input "Thapelo"
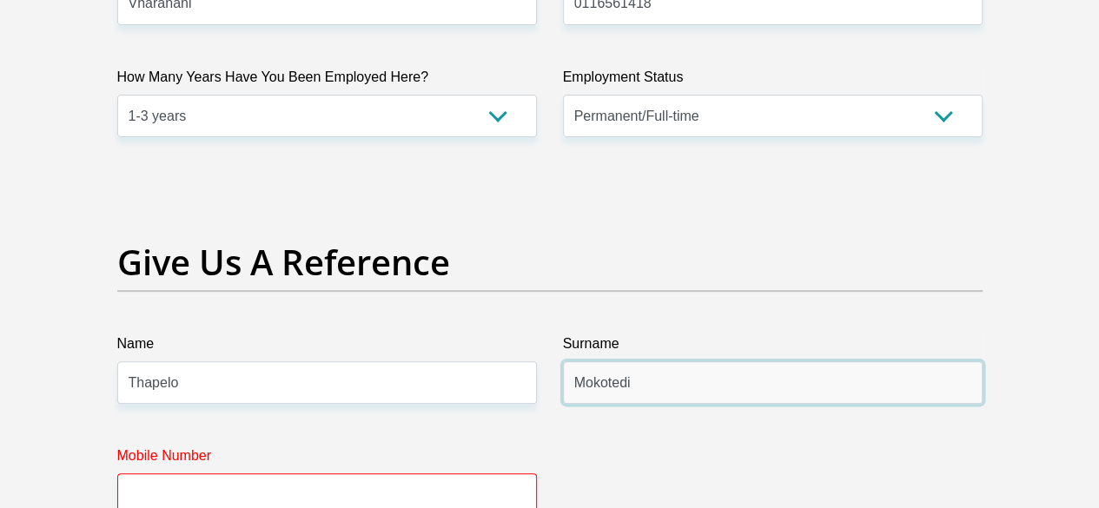
type input "Mokotedi"
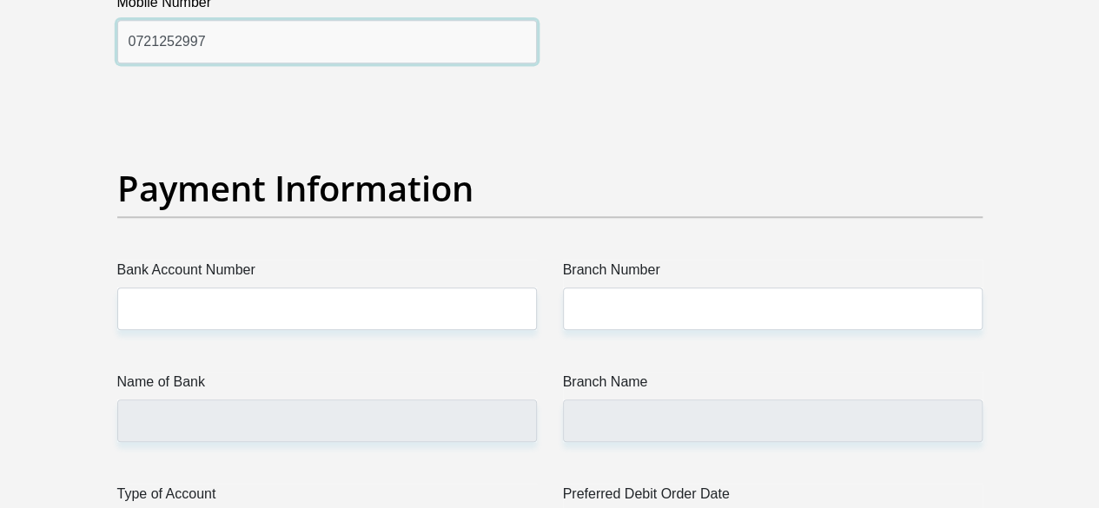
scroll to position [3979, 0]
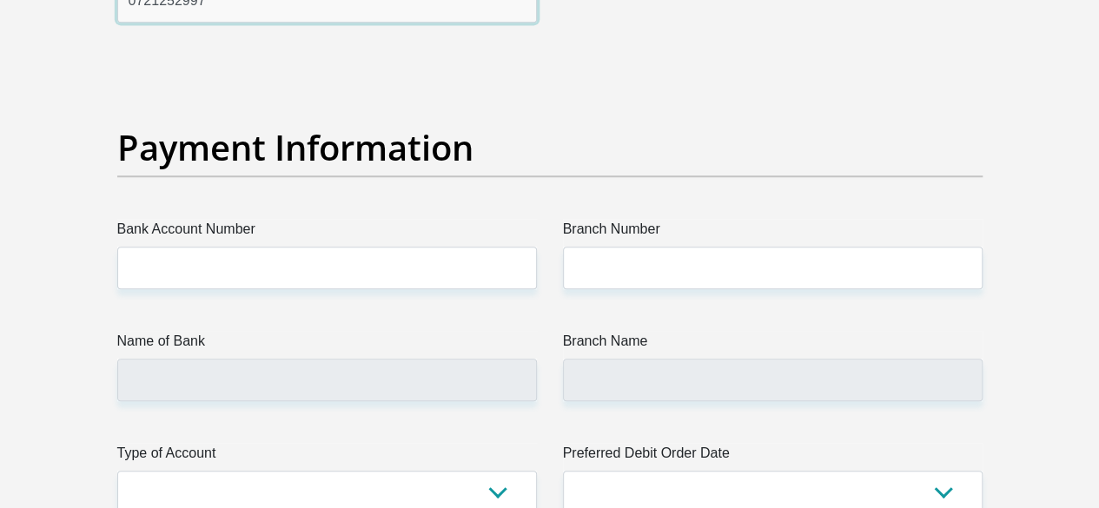
type input "0721252997"
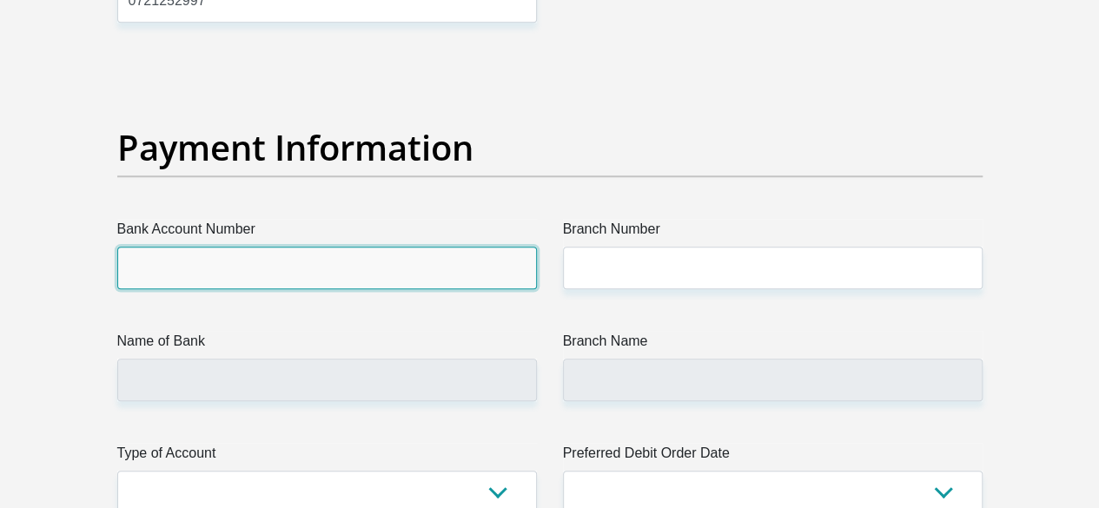
click at [315, 247] on input "Bank Account Number" at bounding box center [327, 268] width 420 height 43
type input "1050664493"
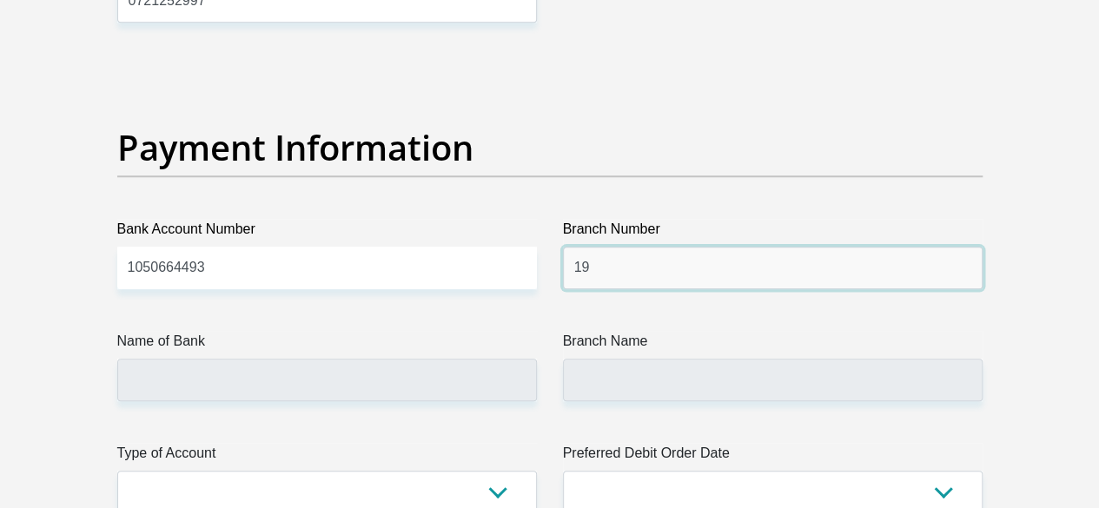
type input "1"
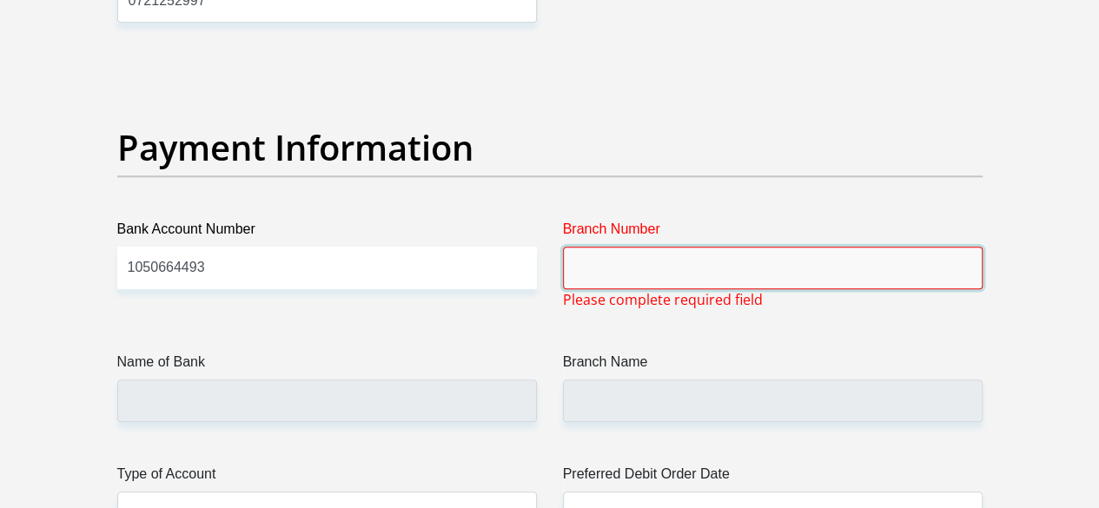
paste input "198765"
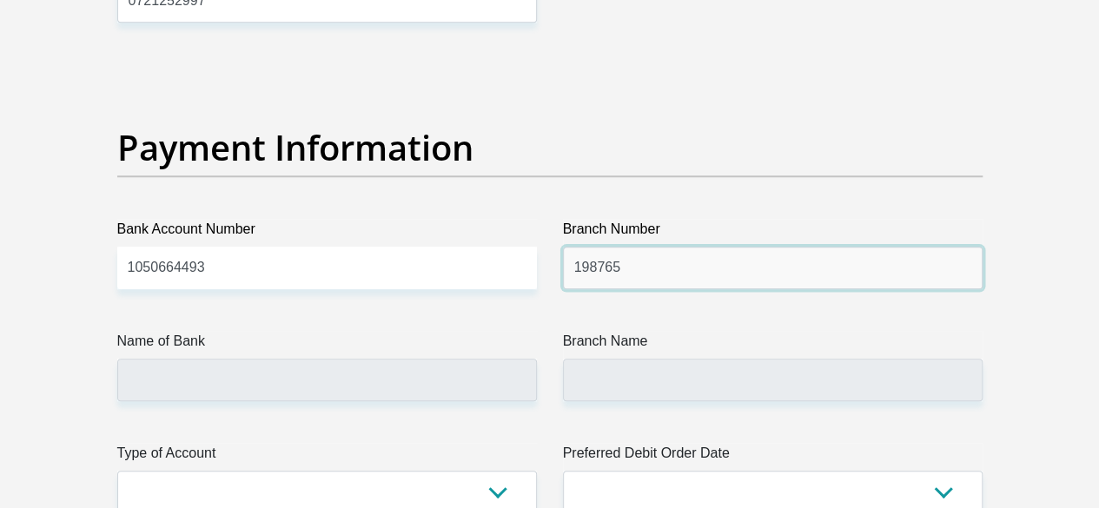
type input "198765"
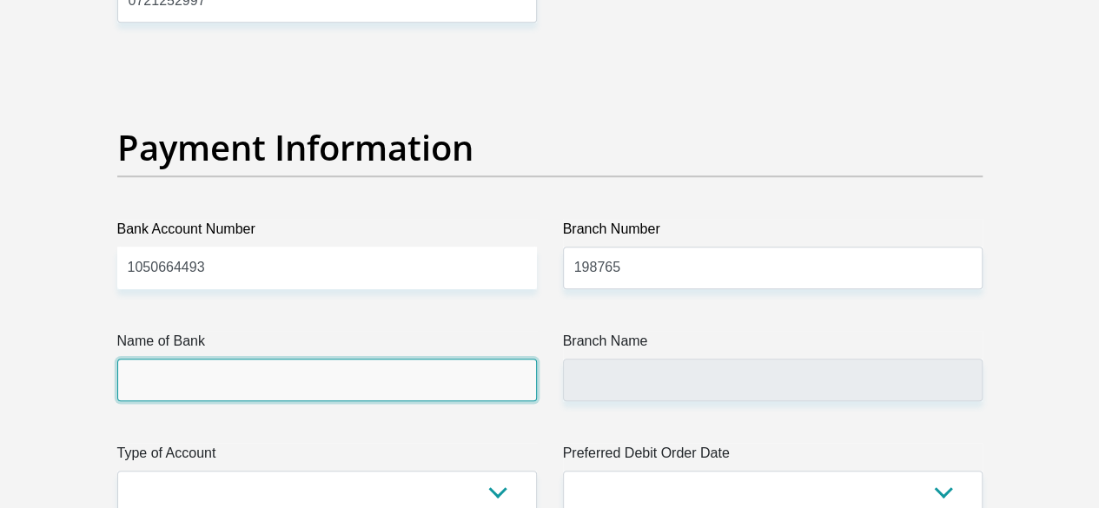
type input "NEDBANK"
type input "NEDBANK SOUTH AFRICA"
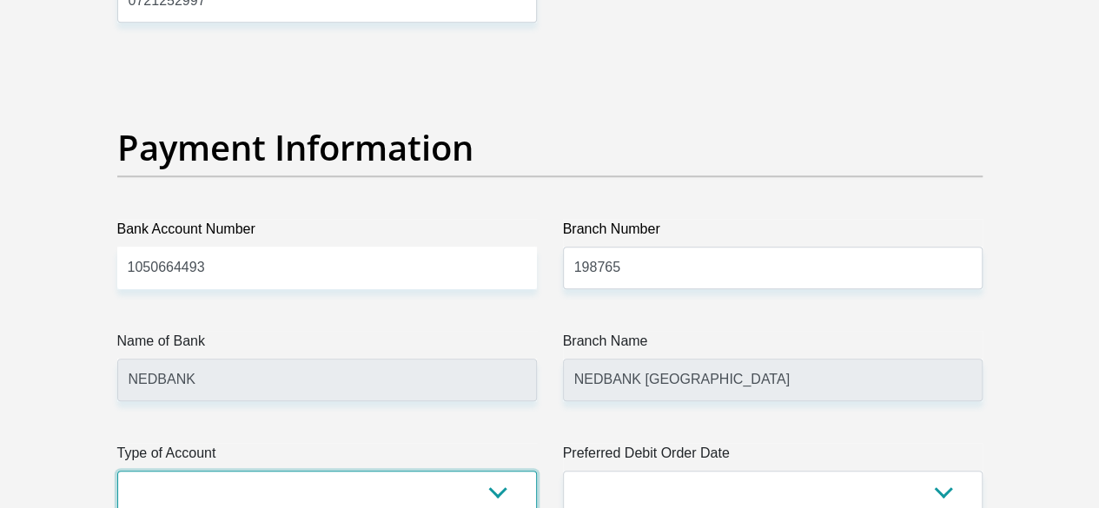
click at [495, 471] on select "Cheque Savings" at bounding box center [327, 492] width 420 height 43
click at [117, 471] on select "Cheque Savings" at bounding box center [327, 492] width 420 height 43
click at [423, 471] on select "Cheque Savings" at bounding box center [327, 492] width 420 height 43
select select "CUR"
click at [117, 471] on select "Cheque Savings" at bounding box center [327, 492] width 420 height 43
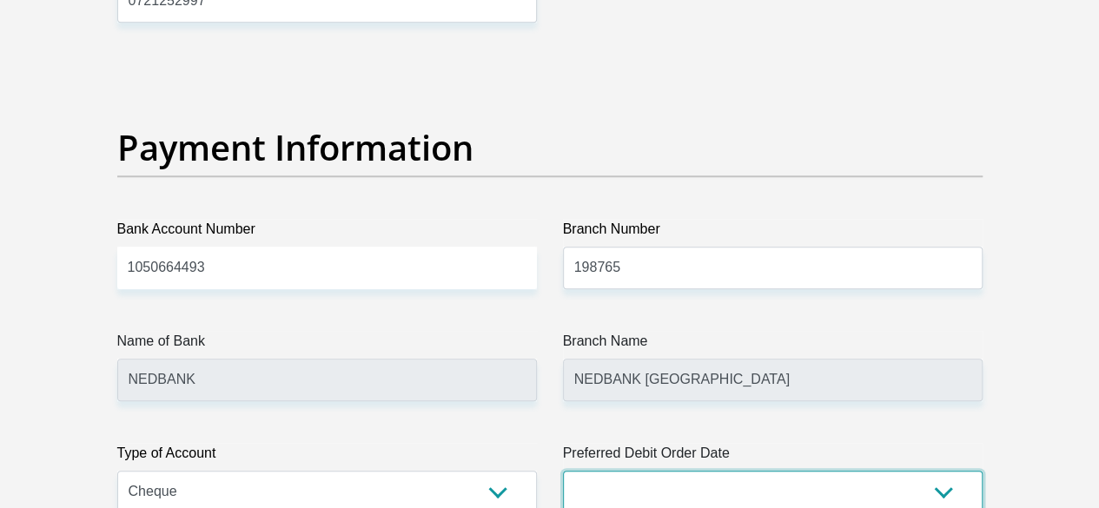
click at [577, 471] on select "1st 2nd 3rd 4th 5th 7th 18th 19th 20th 21st 22nd 23rd 24th 25th 26th 27th 28th …" at bounding box center [773, 492] width 420 height 43
select select "1"
click at [563, 471] on select "1st 2nd 3rd 4th 5th 7th 18th 19th 20th 21st 22nd 23rd 24th 25th 26th 27th 28th …" at bounding box center [773, 492] width 420 height 43
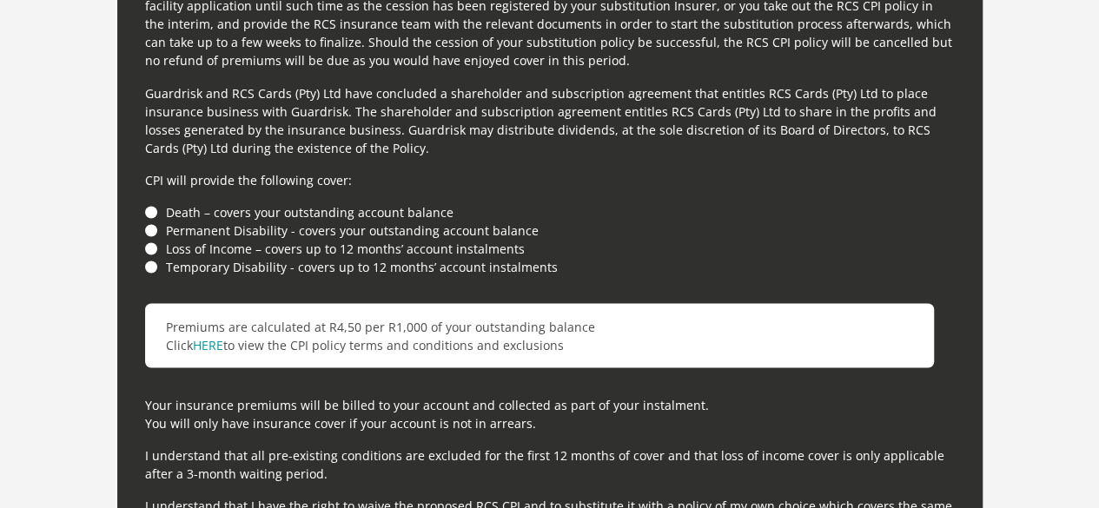
scroll to position [4868, 0]
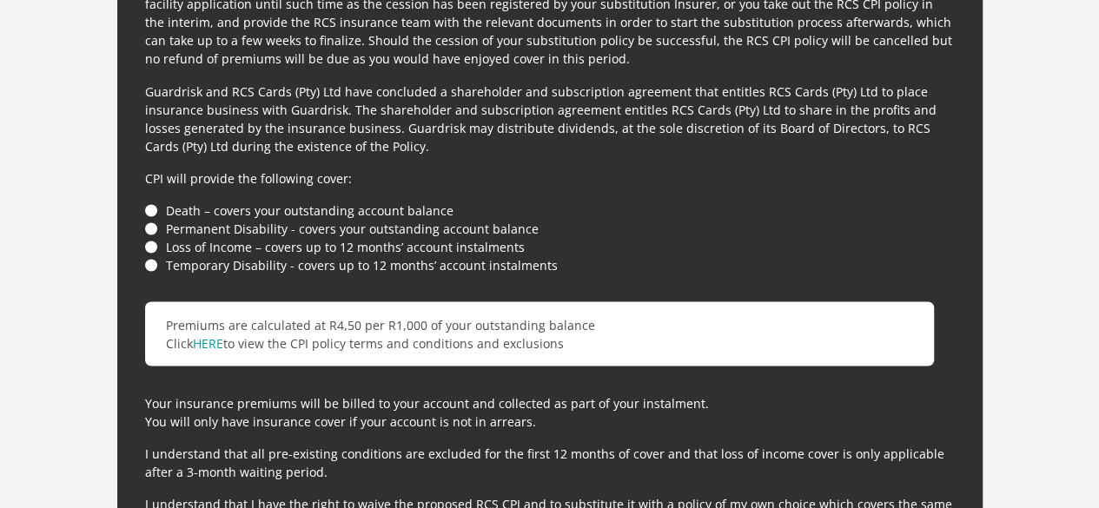
click at [153, 201] on li "Death – covers your outstanding account balance" at bounding box center [550, 210] width 810 height 18
click at [152, 201] on li "Death – covers your outstanding account balance" at bounding box center [550, 210] width 810 height 18
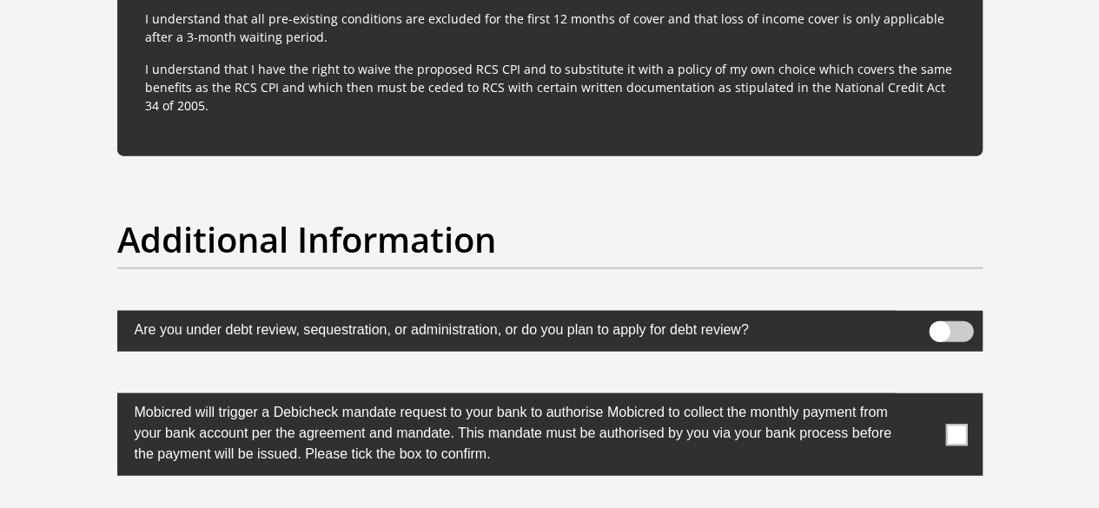
scroll to position [5303, 0]
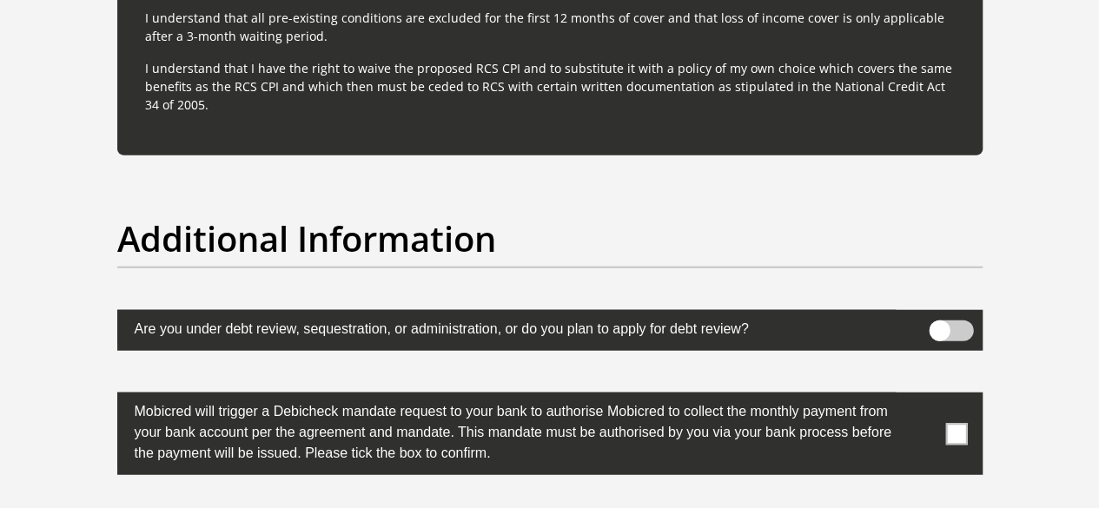
click at [949, 423] on span at bounding box center [956, 434] width 22 height 22
click at [922, 397] on input "checkbox" at bounding box center [922, 397] width 0 height 0
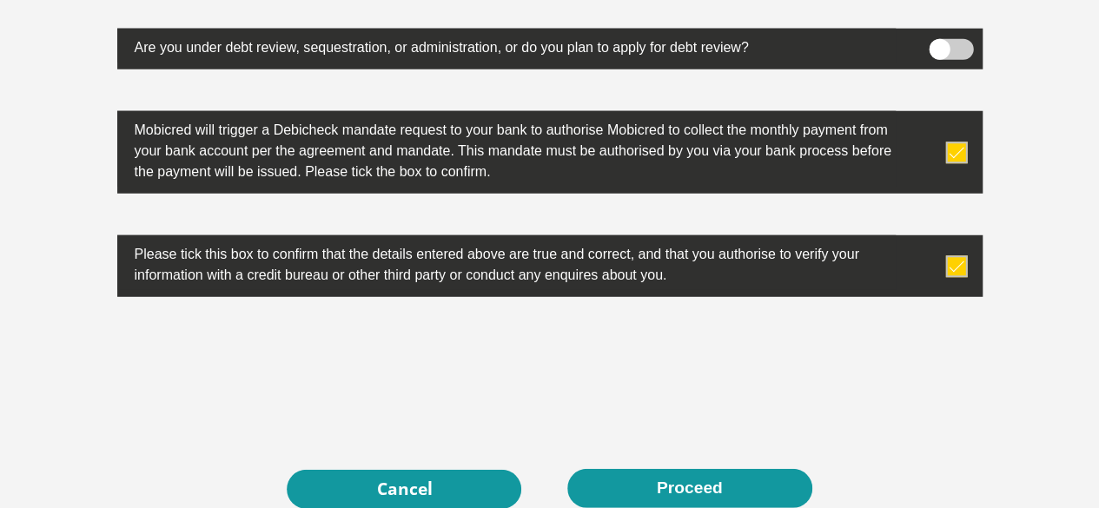
scroll to position [5586, 0]
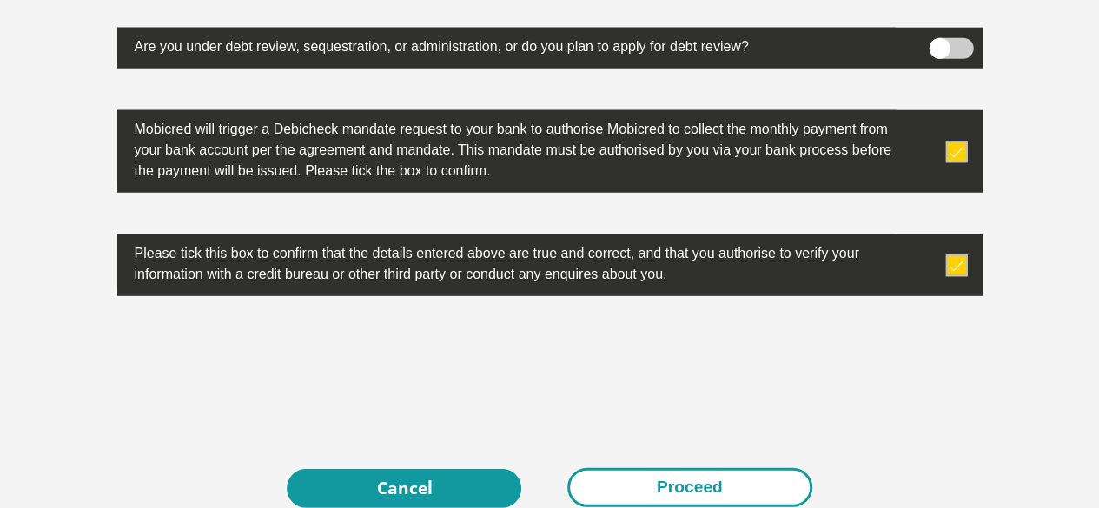
click at [740, 468] on button "Proceed" at bounding box center [689, 487] width 245 height 39
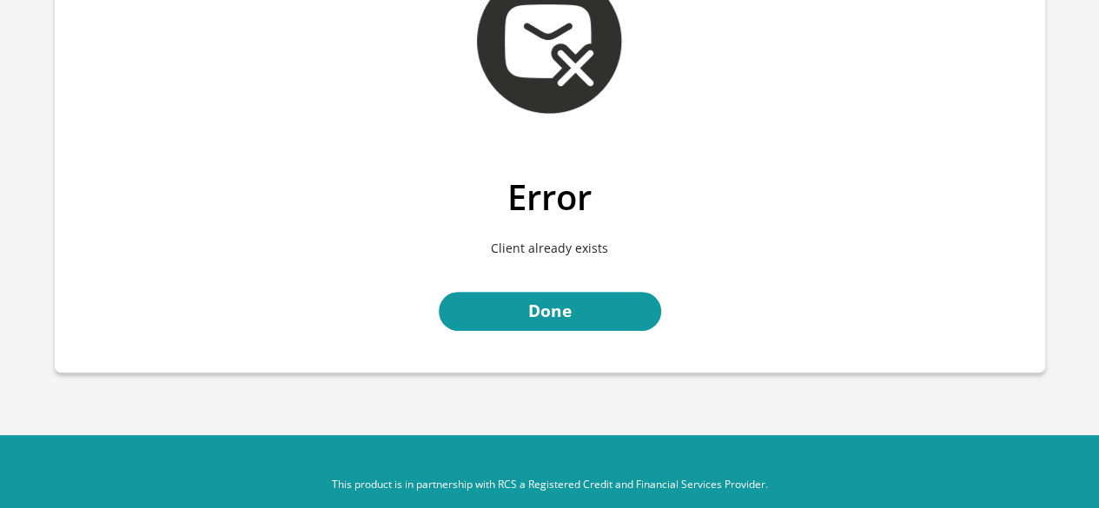
scroll to position [136, 0]
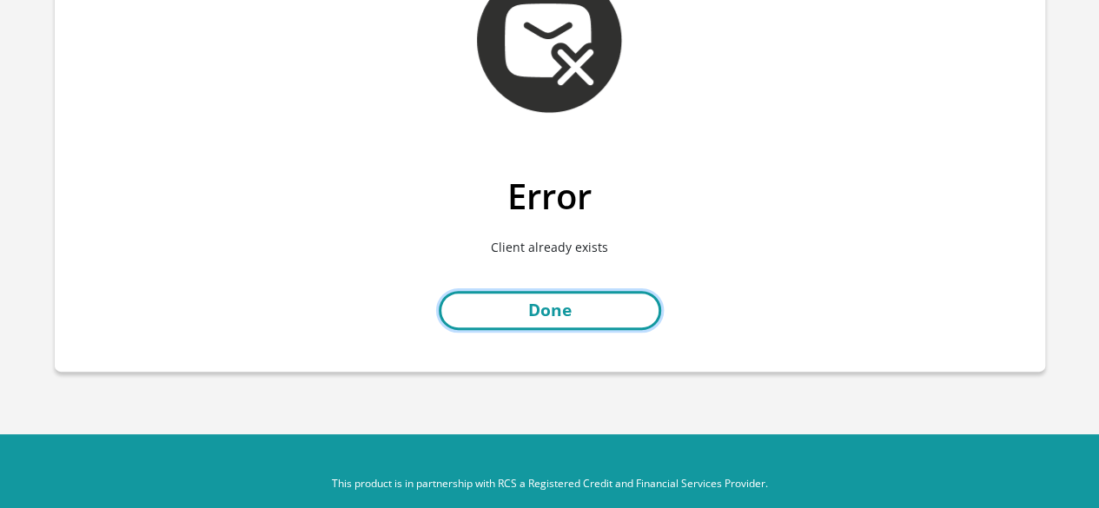
click at [610, 322] on link "Done" at bounding box center [550, 310] width 222 height 39
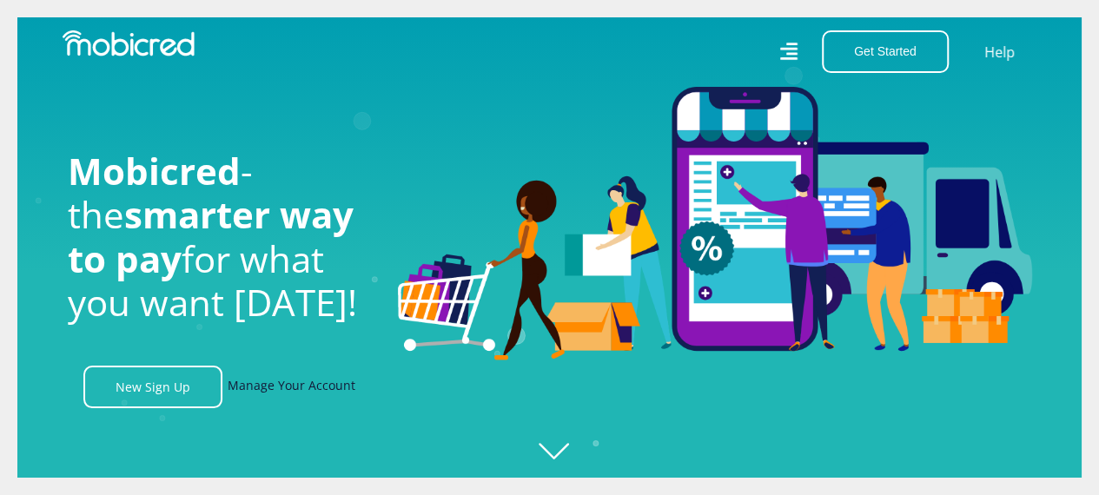
scroll to position [0, 1238]
click at [295, 392] on link "Manage Your Account" at bounding box center [292, 387] width 128 height 43
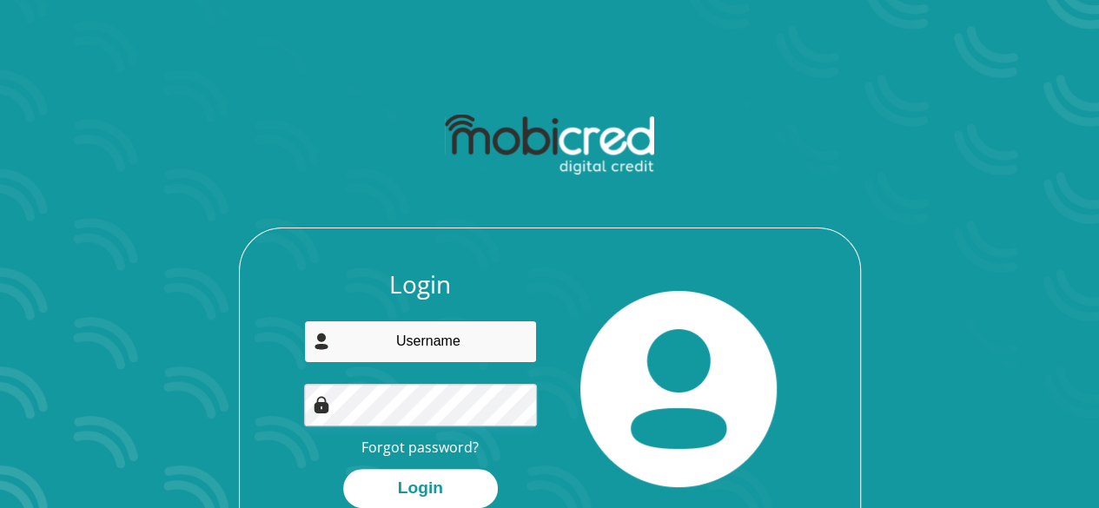
click at [424, 348] on input "email" at bounding box center [420, 342] width 233 height 43
type input "jsjhenn@gmail.com"
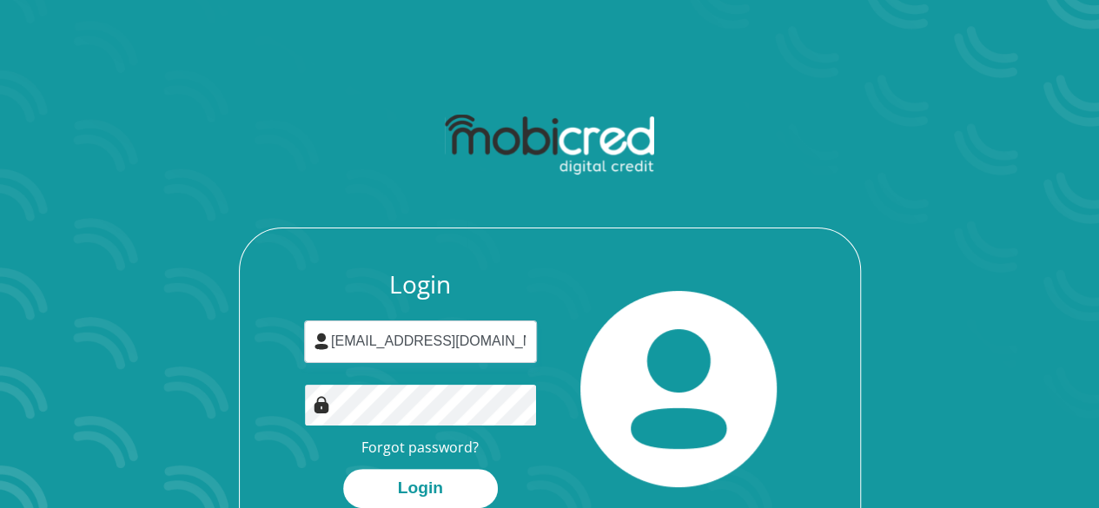
click at [343, 469] on button "Login" at bounding box center [420, 488] width 155 height 39
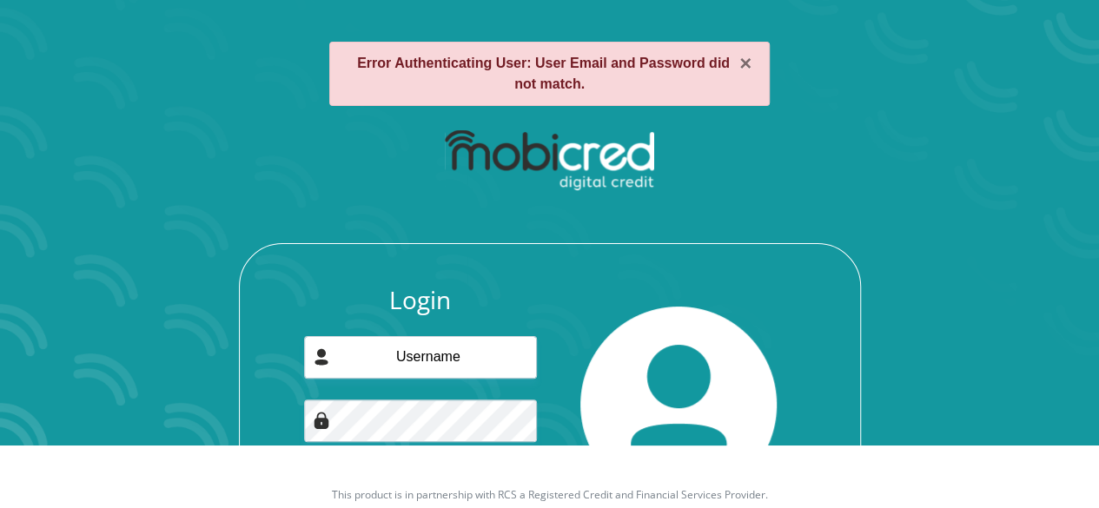
scroll to position [160, 0]
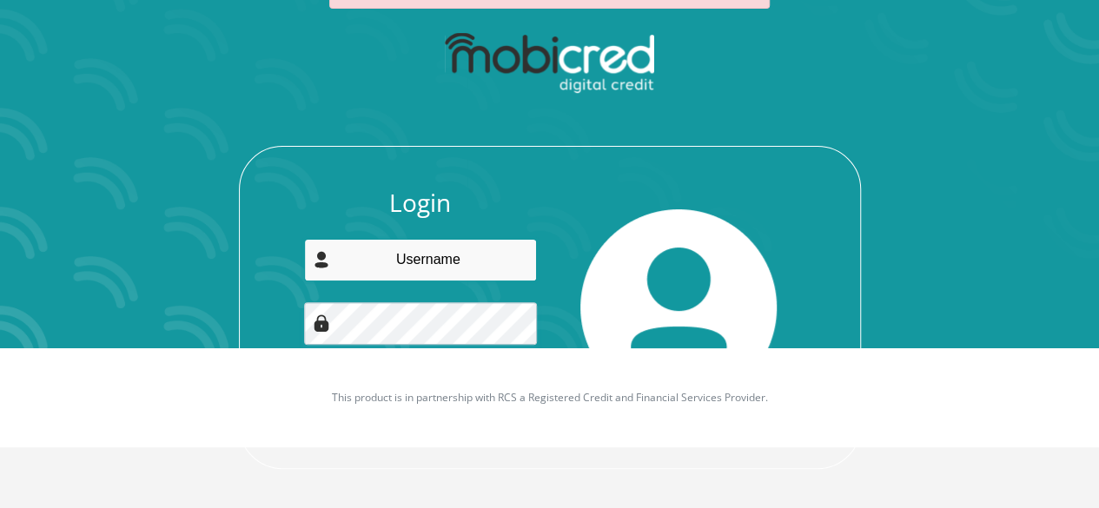
click at [444, 244] on input "email" at bounding box center [420, 260] width 233 height 43
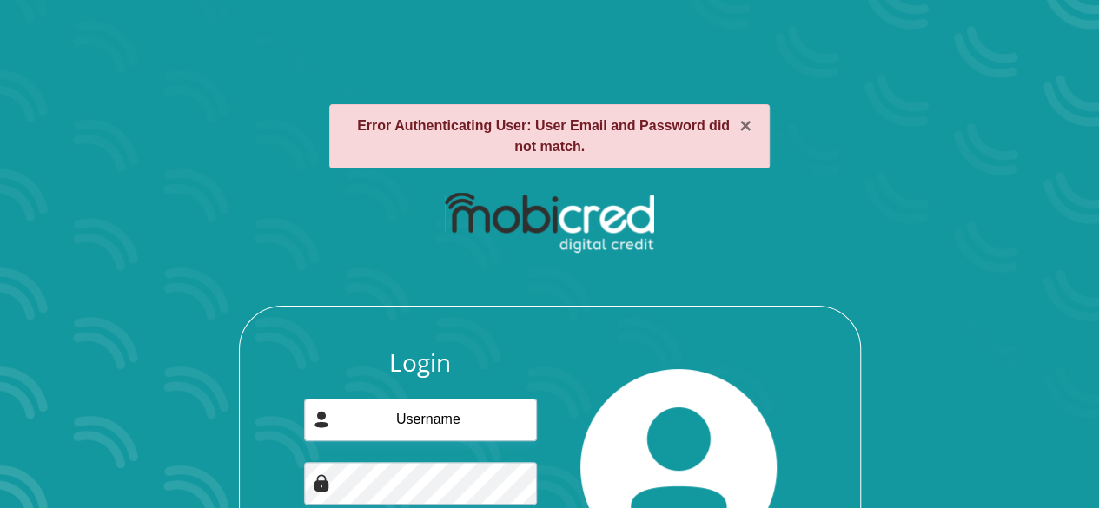
click at [487, 303] on div "Login Forgot password? Login" at bounding box center [549, 405] width 933 height 447
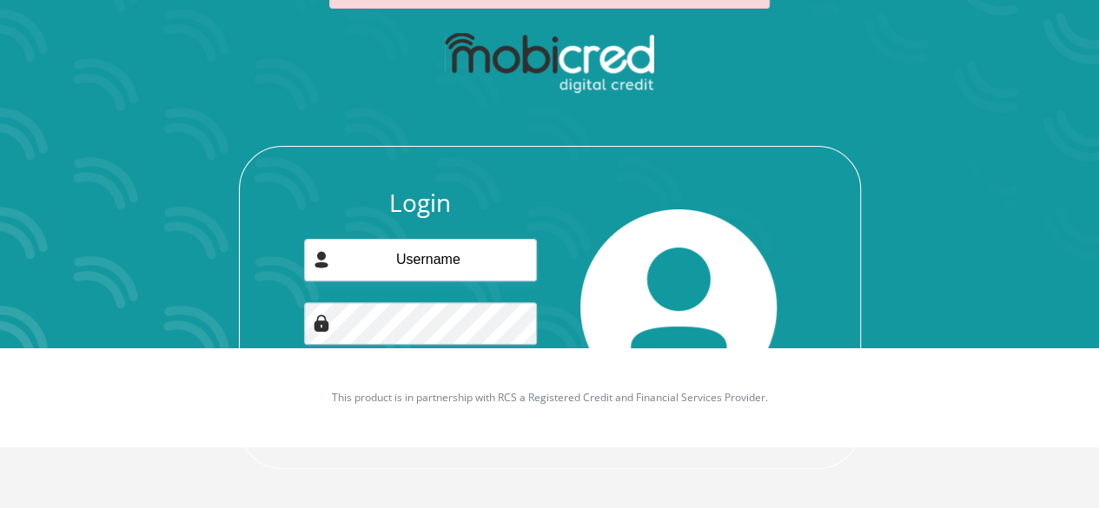
click at [412, 229] on div "Login Forgot password? Login" at bounding box center [420, 308] width 259 height 238
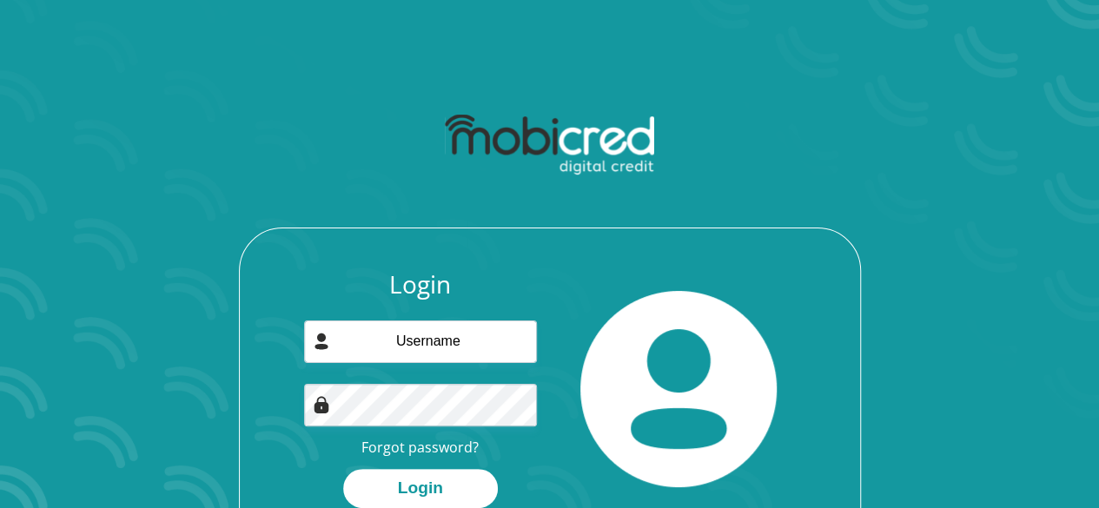
scroll to position [99, 0]
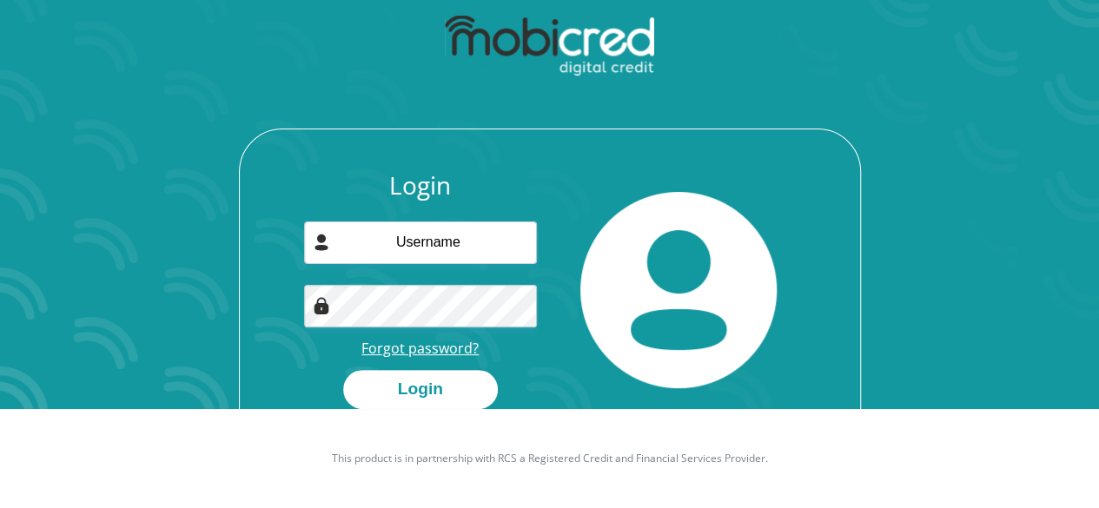
click at [421, 352] on link "Forgot password?" at bounding box center [419, 348] width 117 height 19
click at [427, 348] on link "Forgot password?" at bounding box center [419, 348] width 117 height 19
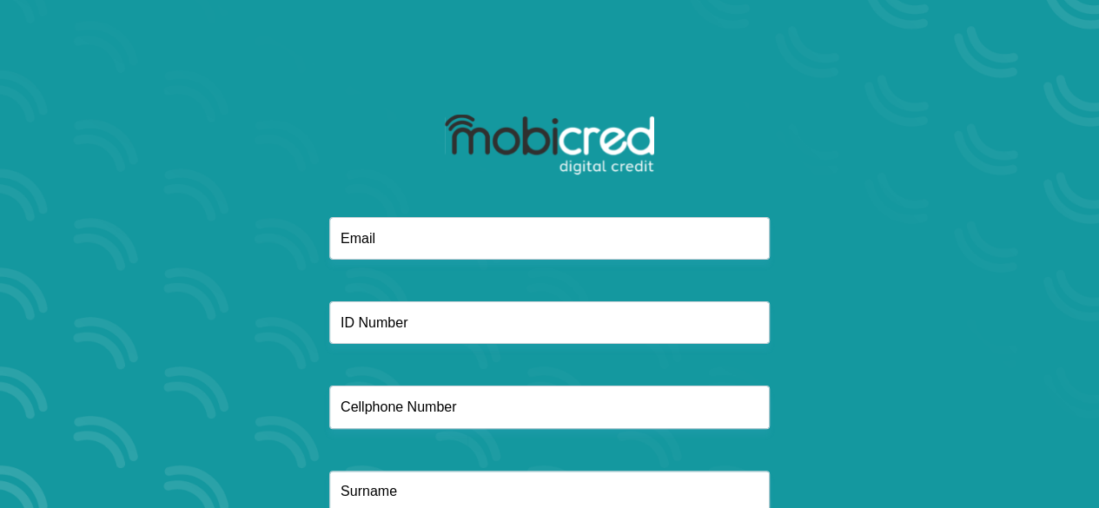
click at [427, 266] on div at bounding box center [549, 386] width 933 height 338
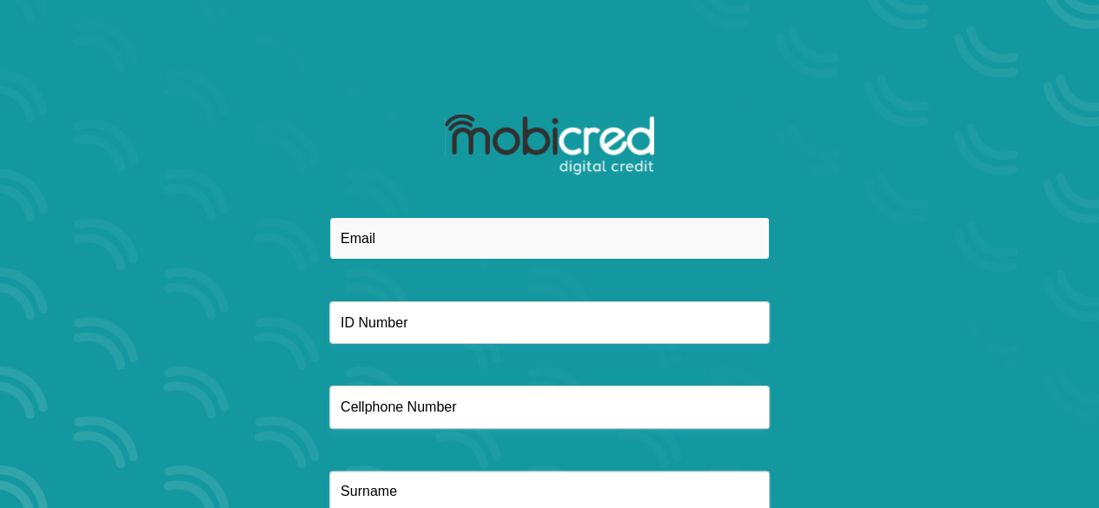
click at [465, 242] on input "email" at bounding box center [549, 238] width 441 height 43
type input "k"
type input "jsjhenn@gmail.com"
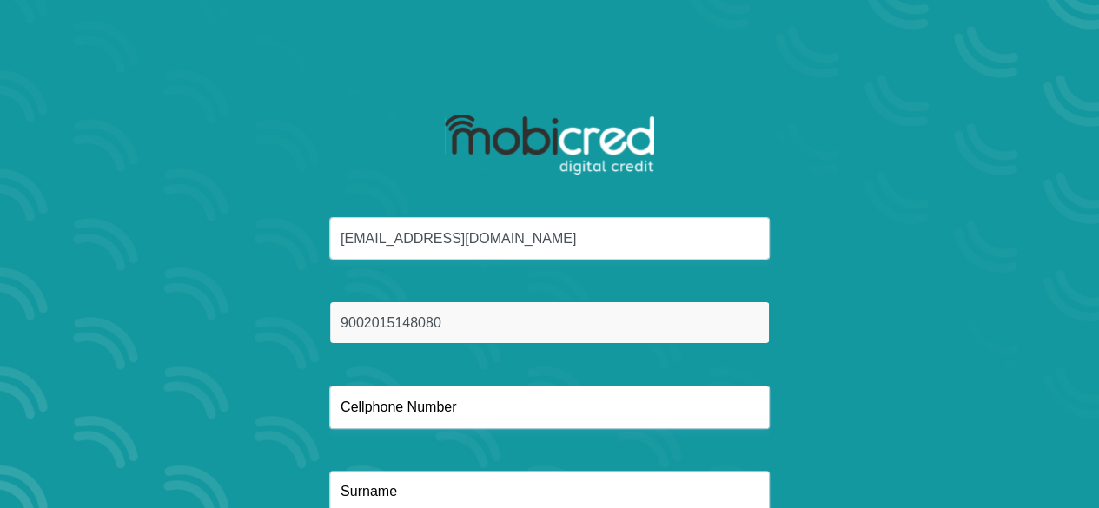
type input "9002015148080"
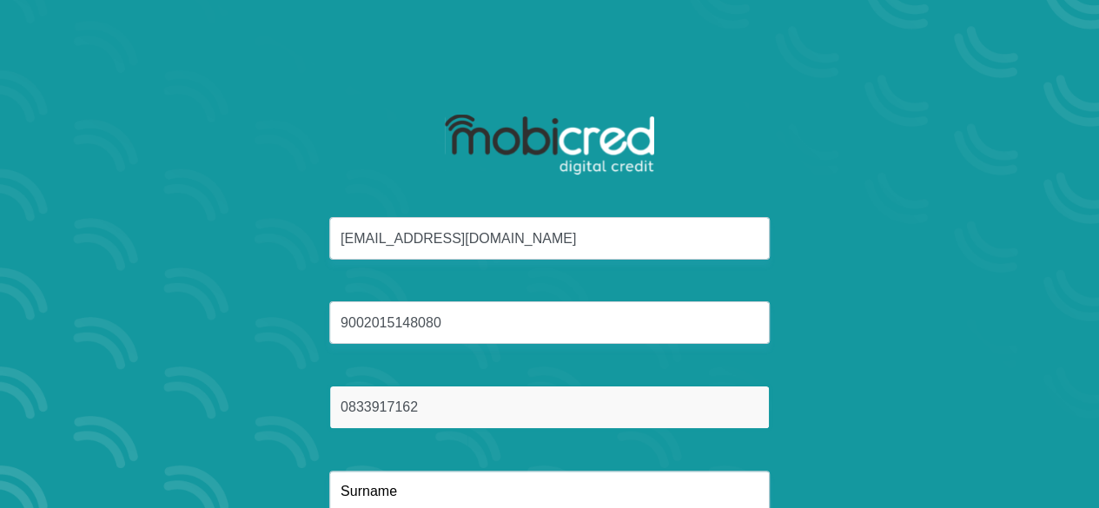
type input "0833917162"
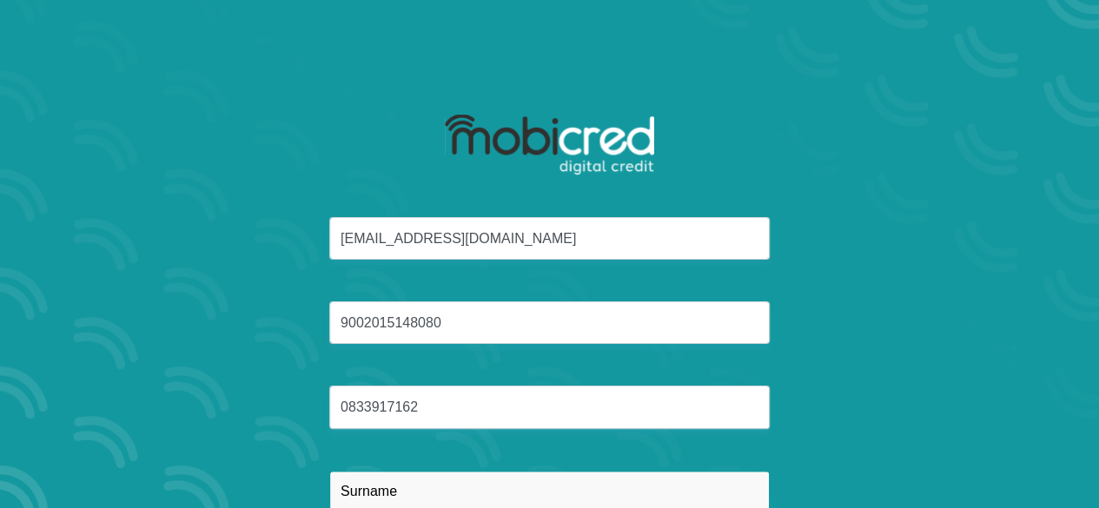
scroll to position [4, 0]
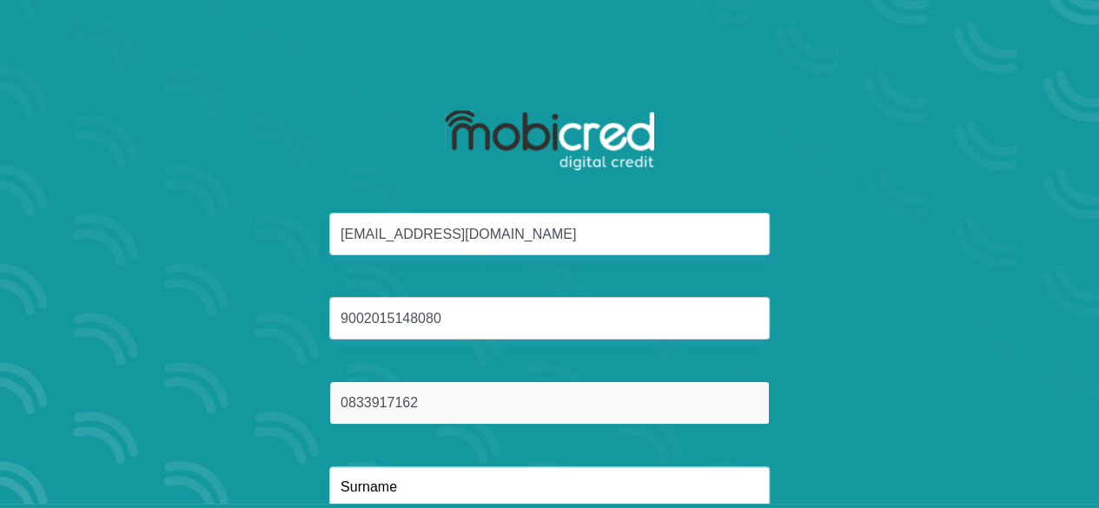
click at [465, 406] on input "0833917162" at bounding box center [549, 402] width 441 height 43
type input "0833917612"
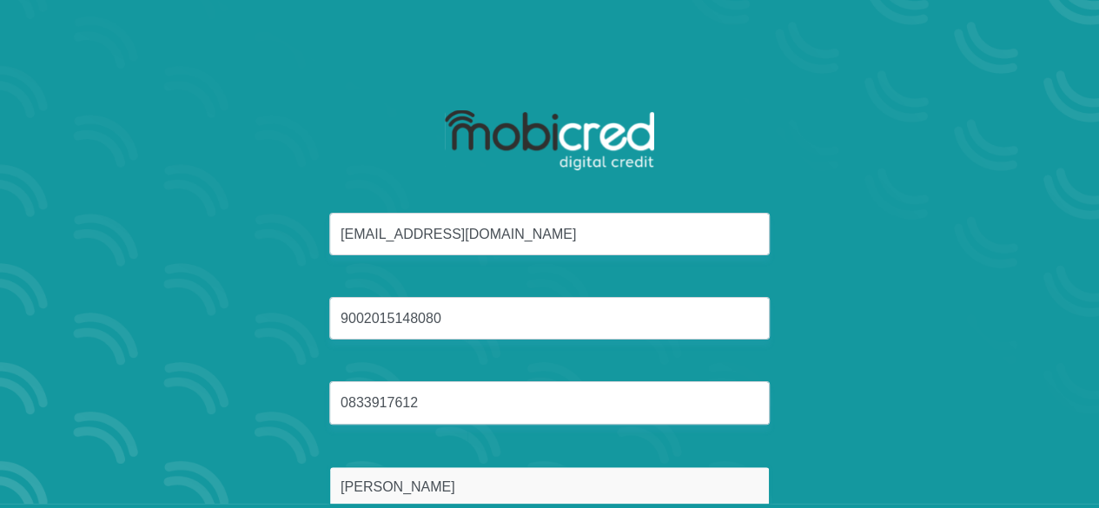
type input "[PERSON_NAME]"
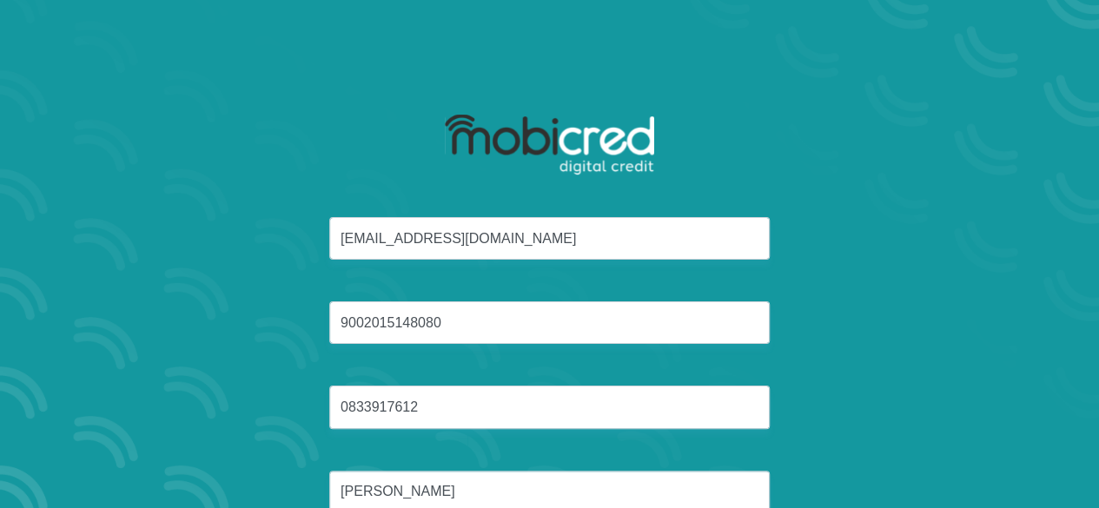
scroll to position [126, 0]
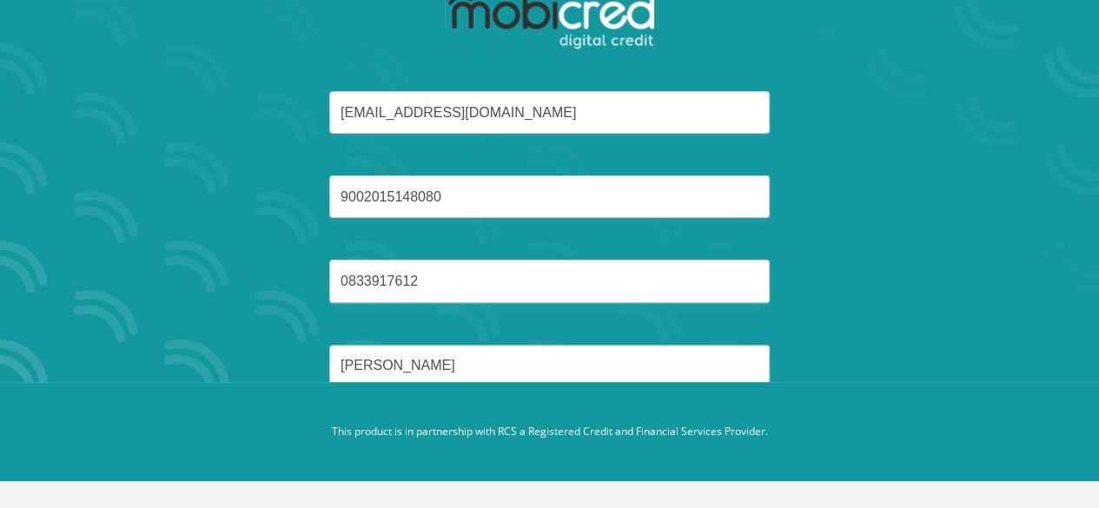
click at [395, 429] on button "Reset Password" at bounding box center [549, 448] width 308 height 39
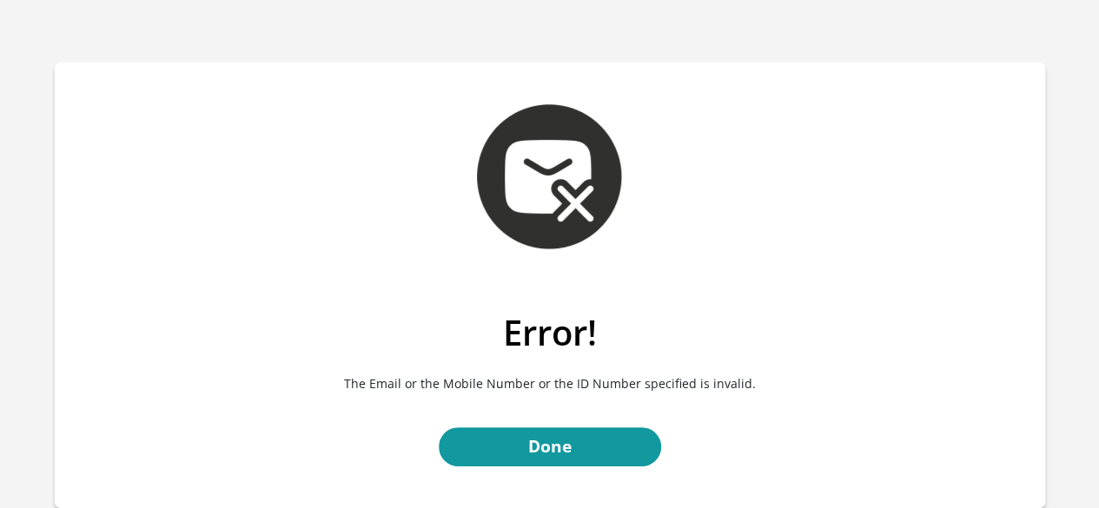
scroll to position [160, 0]
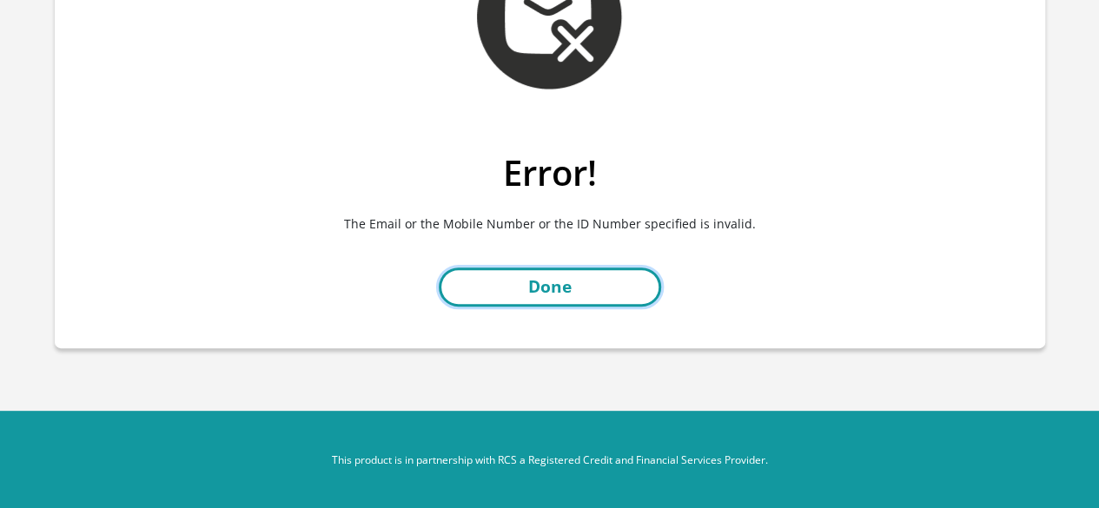
click at [564, 269] on link "Done" at bounding box center [550, 287] width 222 height 39
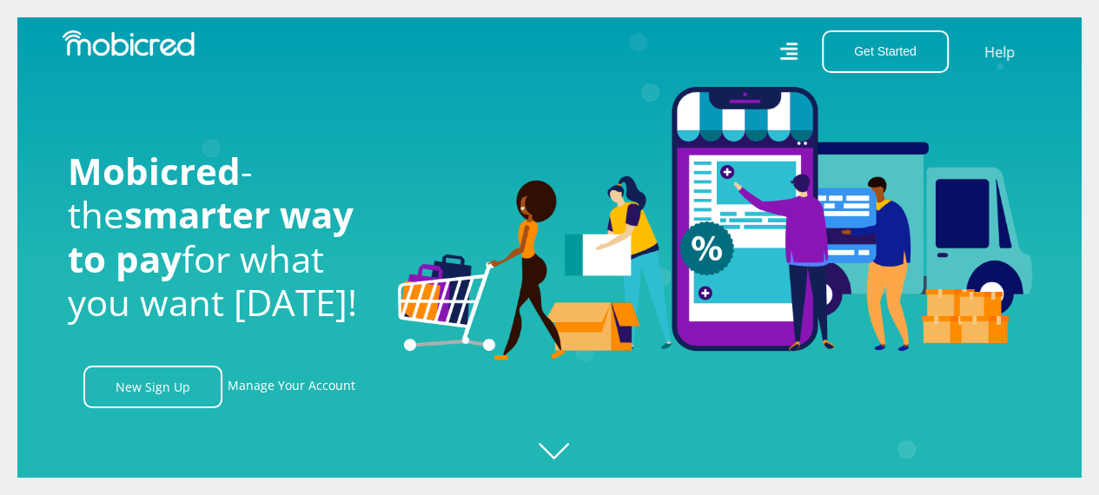
click at [799, 53] on div "Get Started Open an Account Account Holder Login Help" at bounding box center [800, 51] width 501 height 43
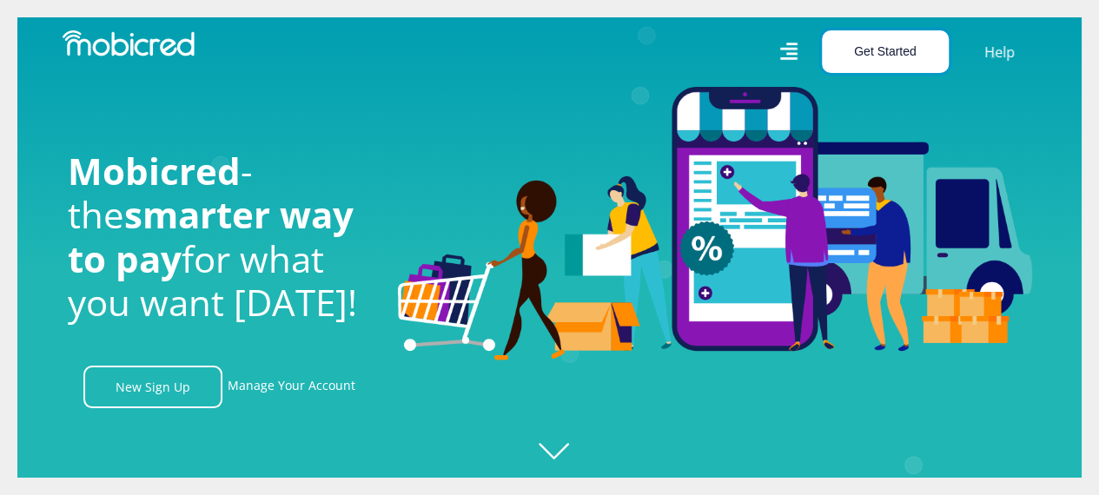
click at [888, 50] on button "Get Started" at bounding box center [885, 51] width 127 height 43
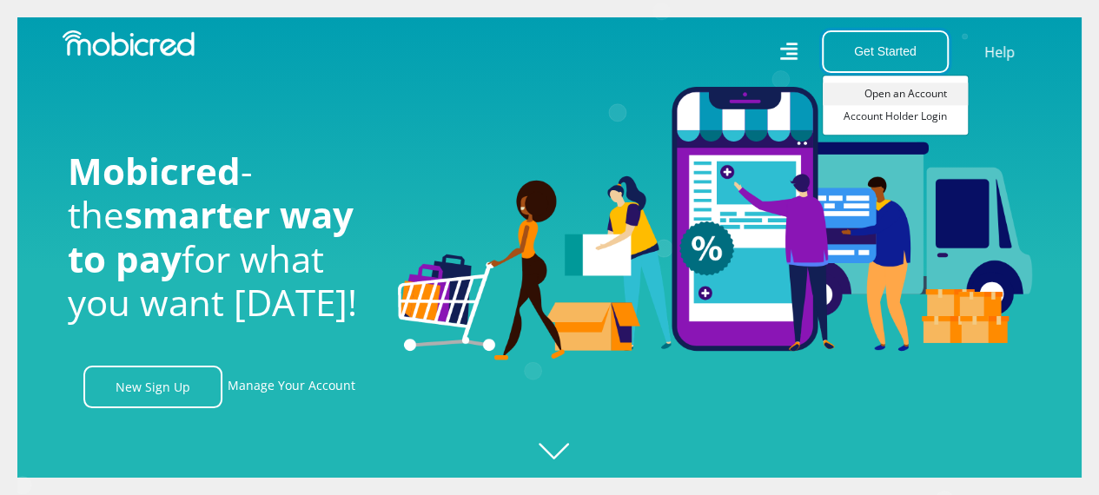
scroll to position [0, 2229]
click at [880, 93] on link "Open an Account" at bounding box center [895, 94] width 145 height 23
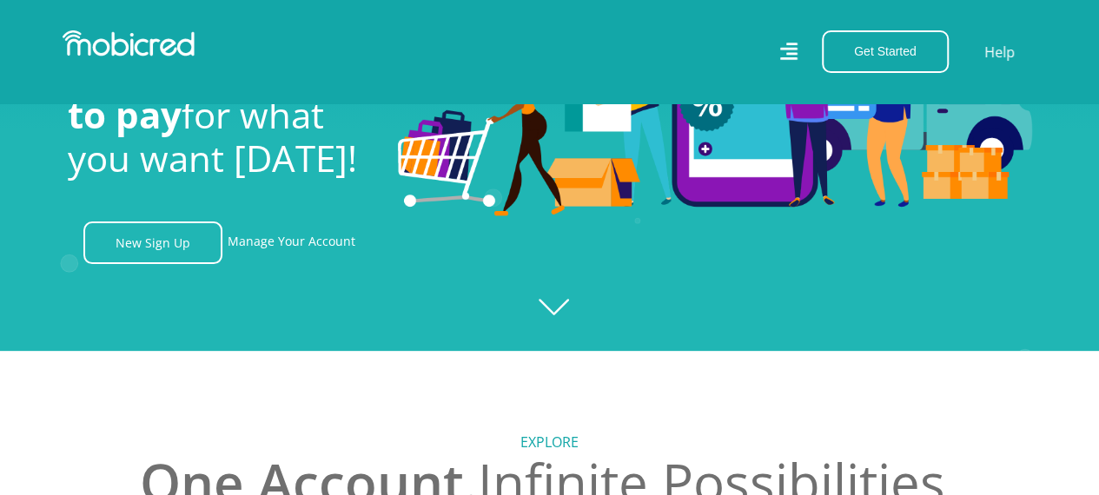
scroll to position [0, 3220]
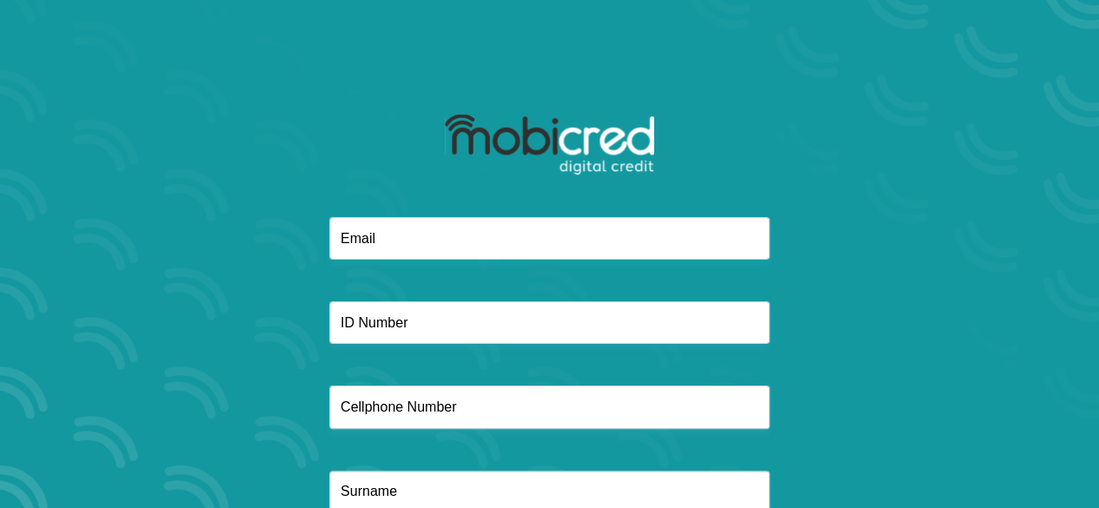
scroll to position [126, 0]
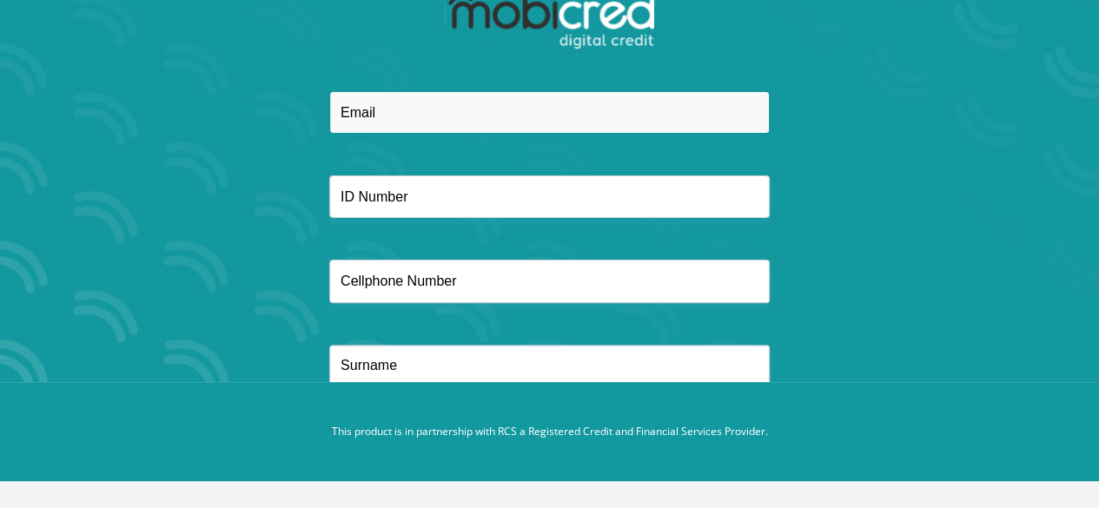
click at [471, 103] on input "email" at bounding box center [549, 112] width 441 height 43
type input "[EMAIL_ADDRESS][DOMAIN_NAME]"
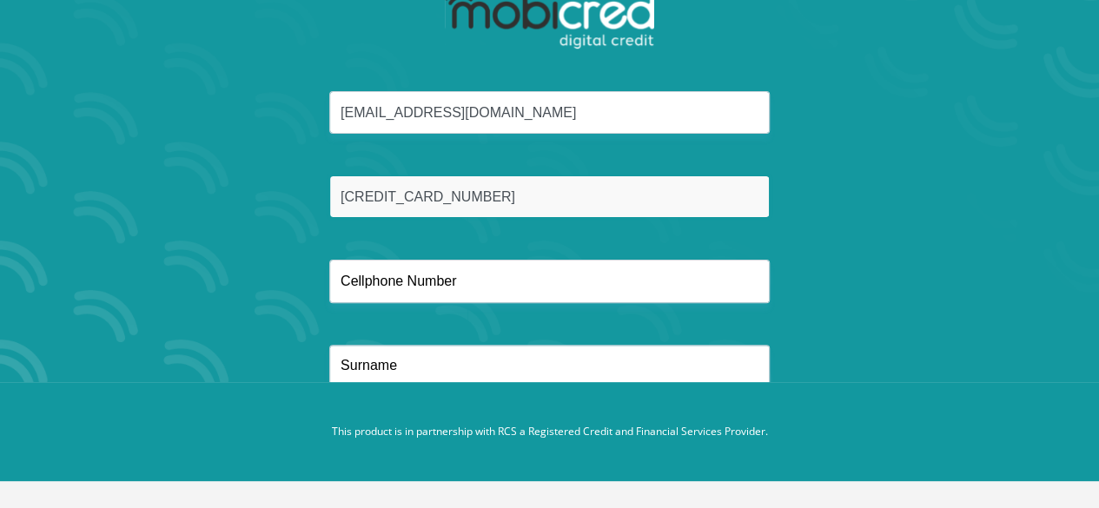
type input "[CREDIT_CARD_NUMBER]"
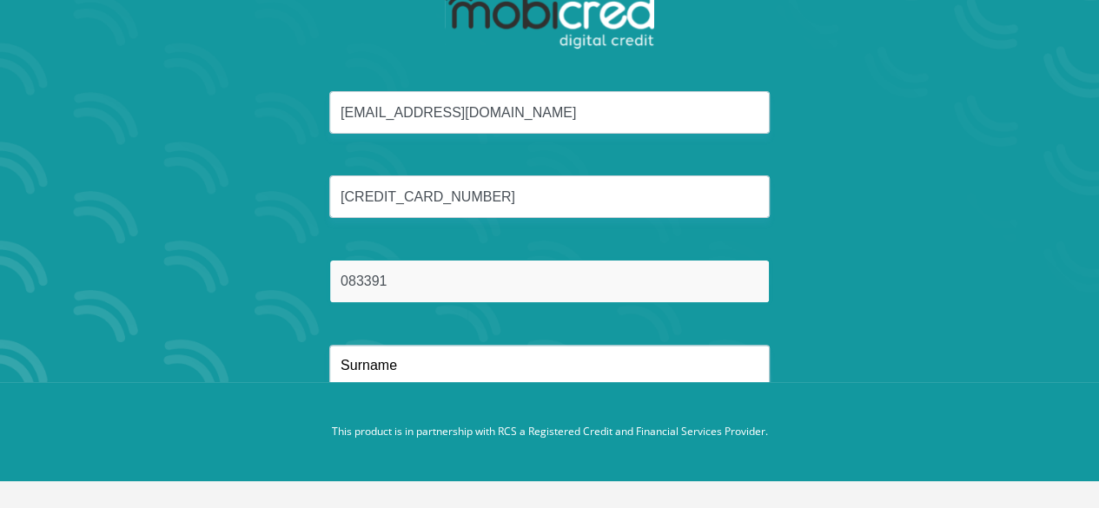
type input "0833917612"
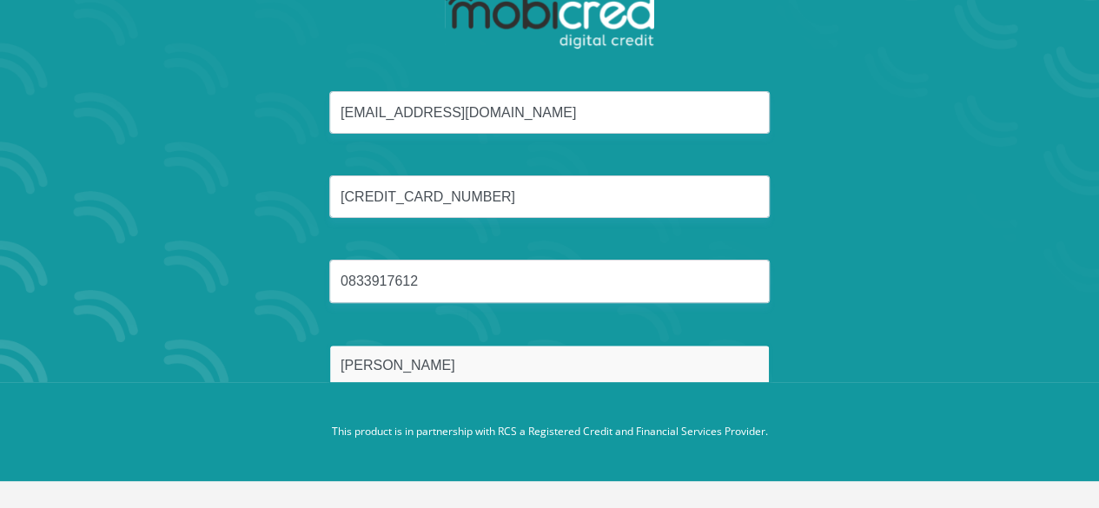
type input "[PERSON_NAME]"
click at [395, 429] on button "Reset Password" at bounding box center [549, 448] width 308 height 39
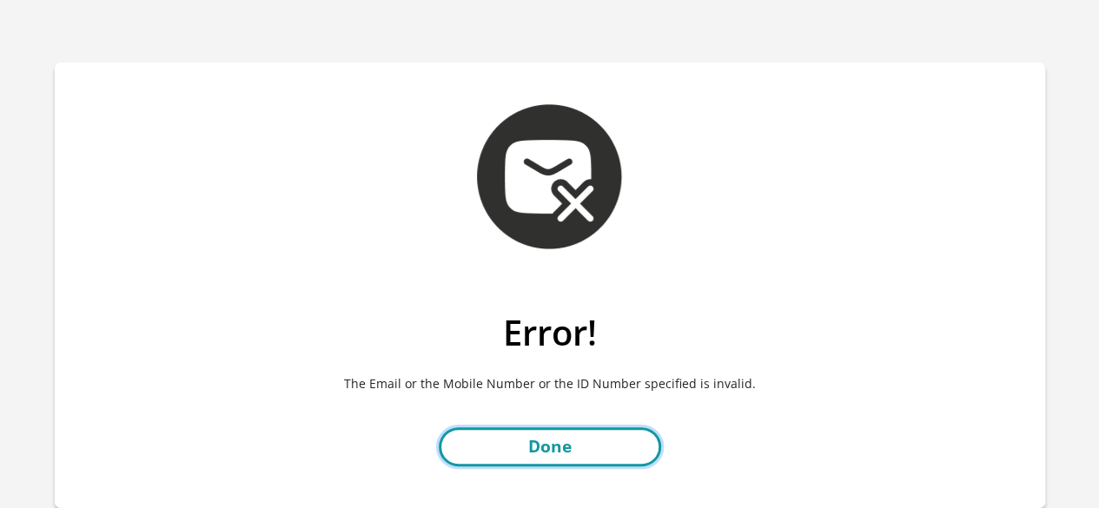
click at [589, 463] on link "Done" at bounding box center [550, 447] width 222 height 39
